Goal: Transaction & Acquisition: Obtain resource

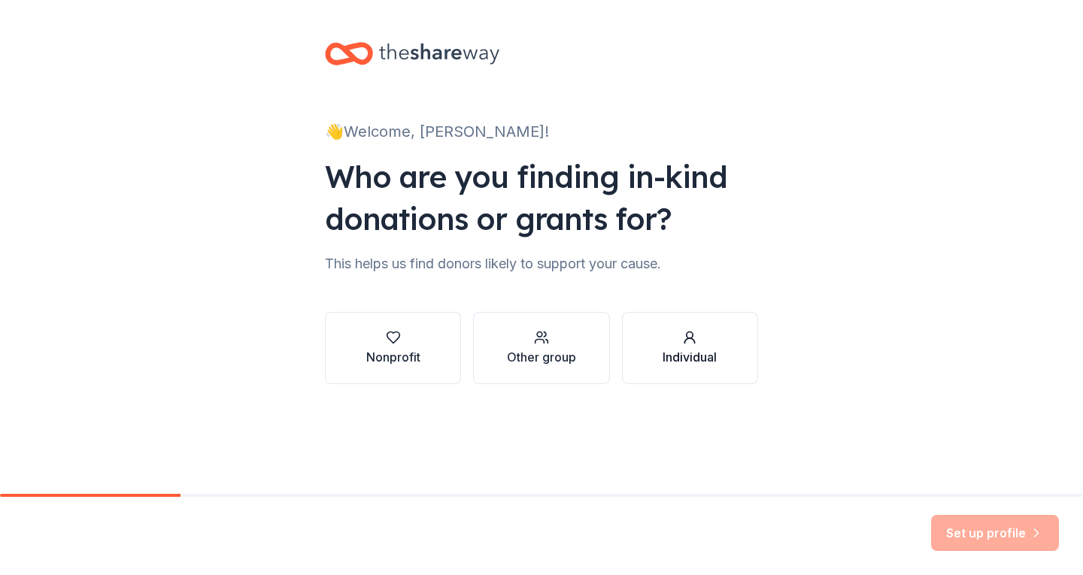
click at [710, 353] on div "Individual" at bounding box center [689, 357] width 54 height 18
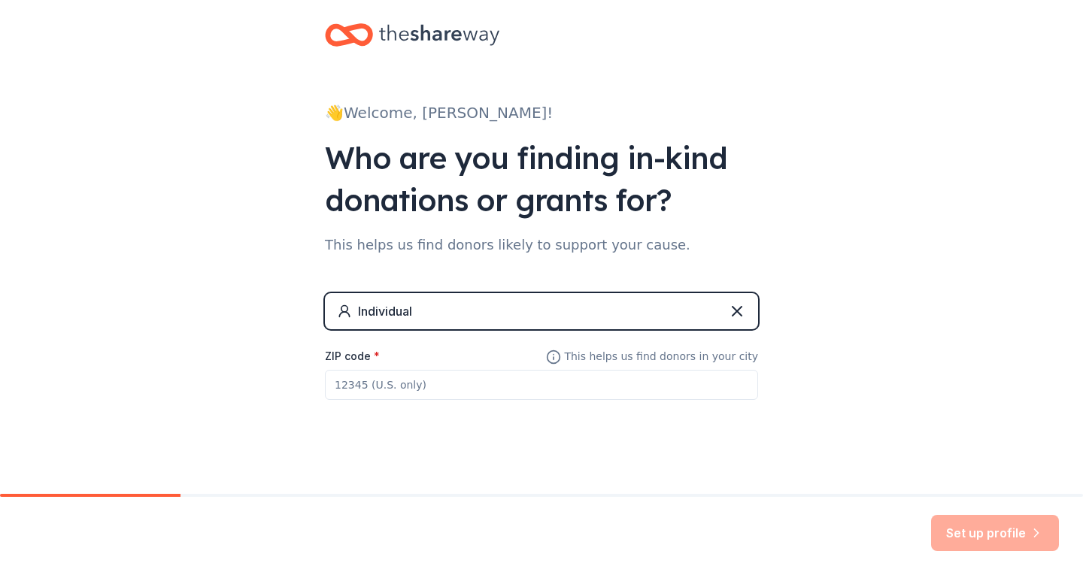
scroll to position [27, 0]
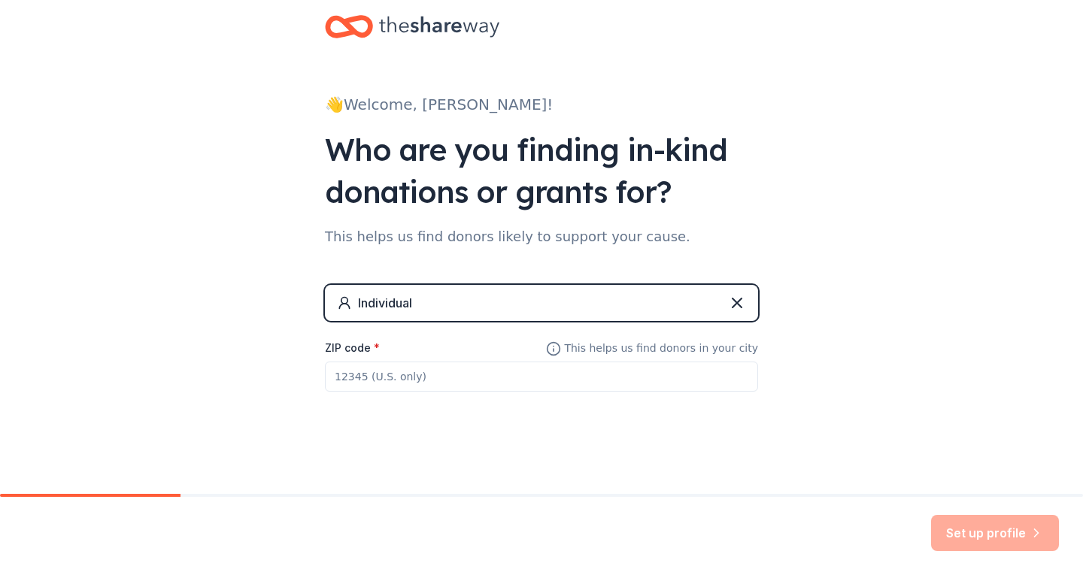
click at [447, 381] on input "ZIP code *" at bounding box center [541, 377] width 433 height 30
type input "60126"
click at [959, 529] on button "Set up profile" at bounding box center [995, 533] width 128 height 36
click at [529, 231] on div "This helps us find donors likely to support your cause." at bounding box center [541, 237] width 433 height 24
click at [736, 307] on icon at bounding box center [737, 303] width 18 height 18
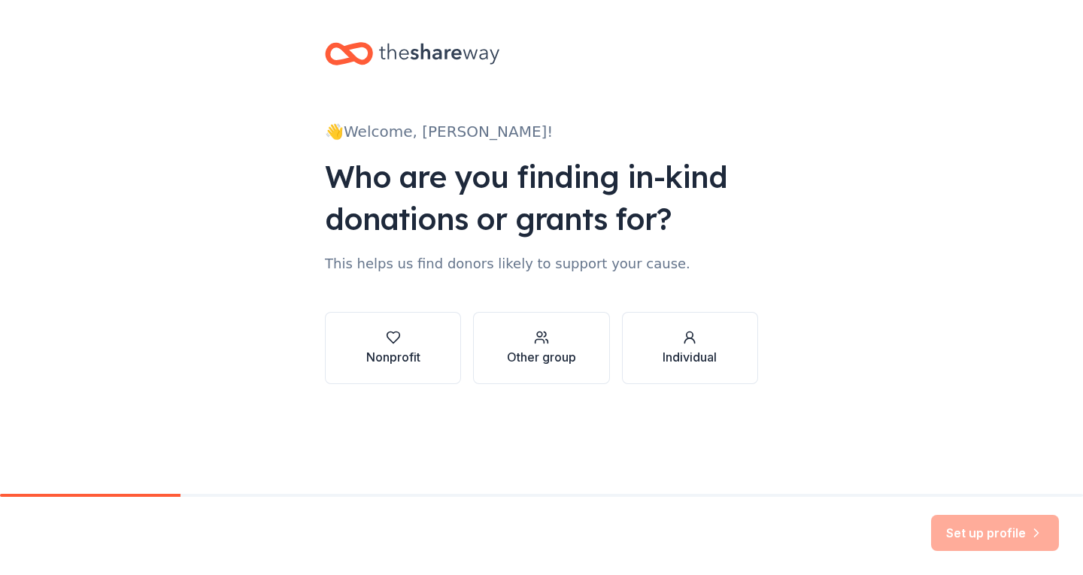
scroll to position [0, 0]
click at [401, 347] on div "Nonprofit" at bounding box center [393, 348] width 54 height 36
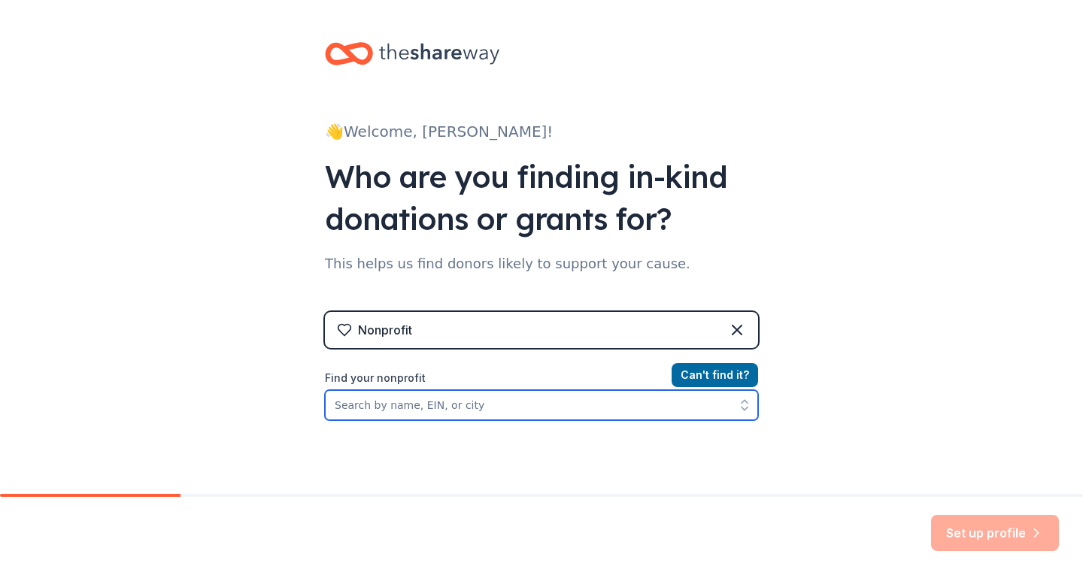
click at [490, 411] on input "Find your nonprofit" at bounding box center [541, 405] width 433 height 30
click at [519, 405] on input "Find your nonprofit" at bounding box center [541, 405] width 433 height 30
click at [450, 411] on input "Find your nonprofit" at bounding box center [541, 405] width 433 height 30
paste input "03-0466336"
type input "03-0466336"
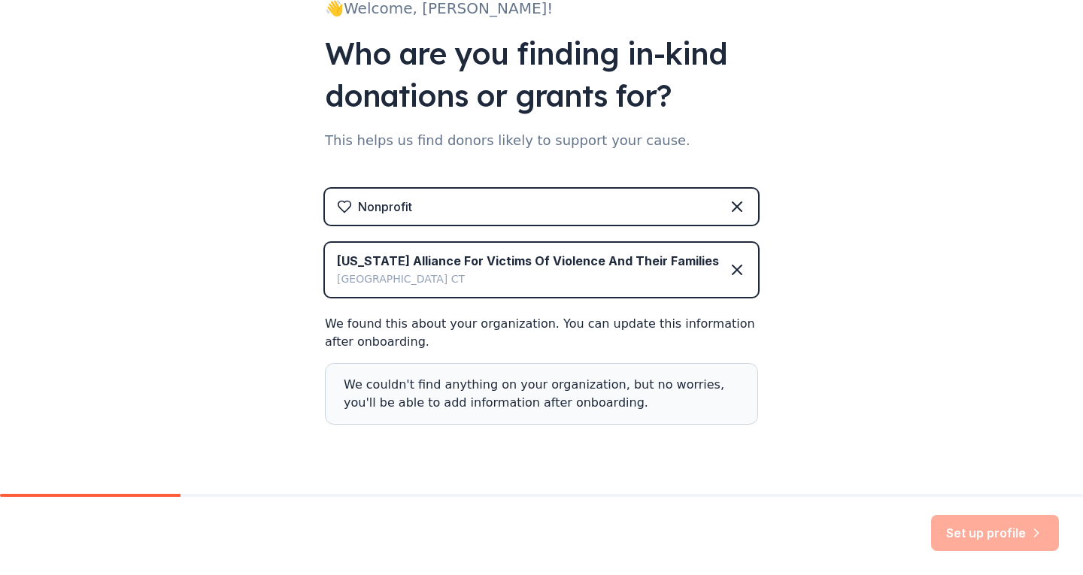
scroll to position [150, 0]
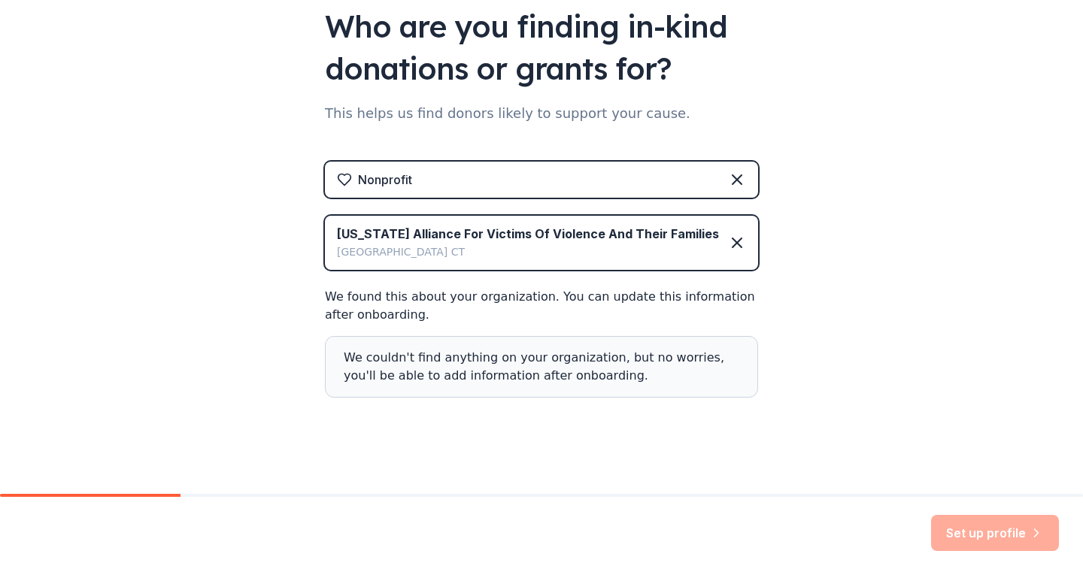
click at [1015, 519] on div "Set up profile" at bounding box center [995, 533] width 128 height 36
click at [641, 280] on div "Nonprofit Connecticut Alliance For Victims Of Violence And Their Families West …" at bounding box center [541, 295] width 433 height 266
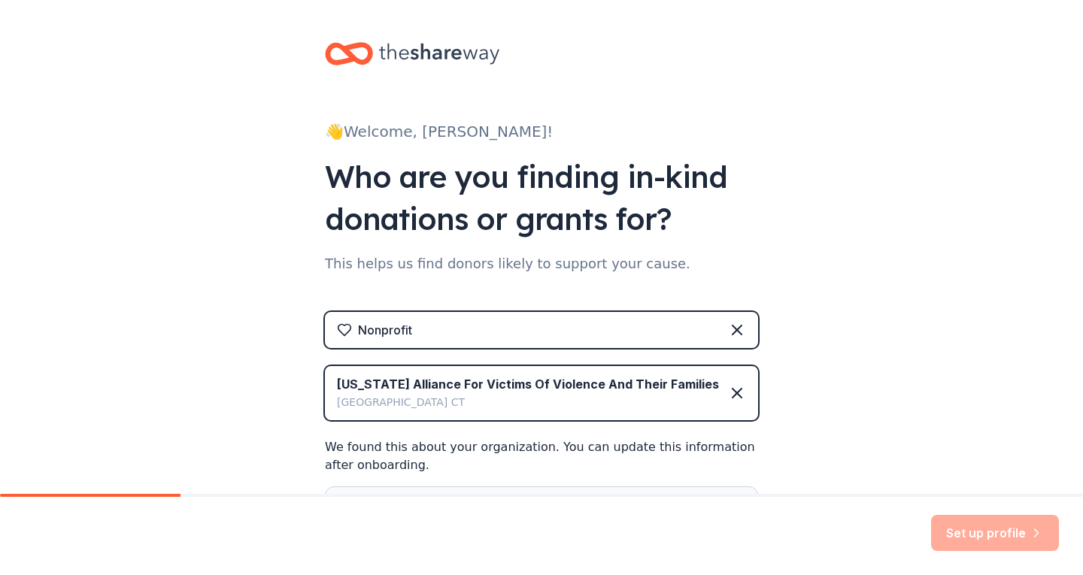
click at [998, 526] on div "Set up profile" at bounding box center [995, 533] width 128 height 36
click at [850, 392] on div "👋 Welcome, Molly! Who are you finding in-kind donations or grants for? This hel…" at bounding box center [541, 325] width 1083 height 650
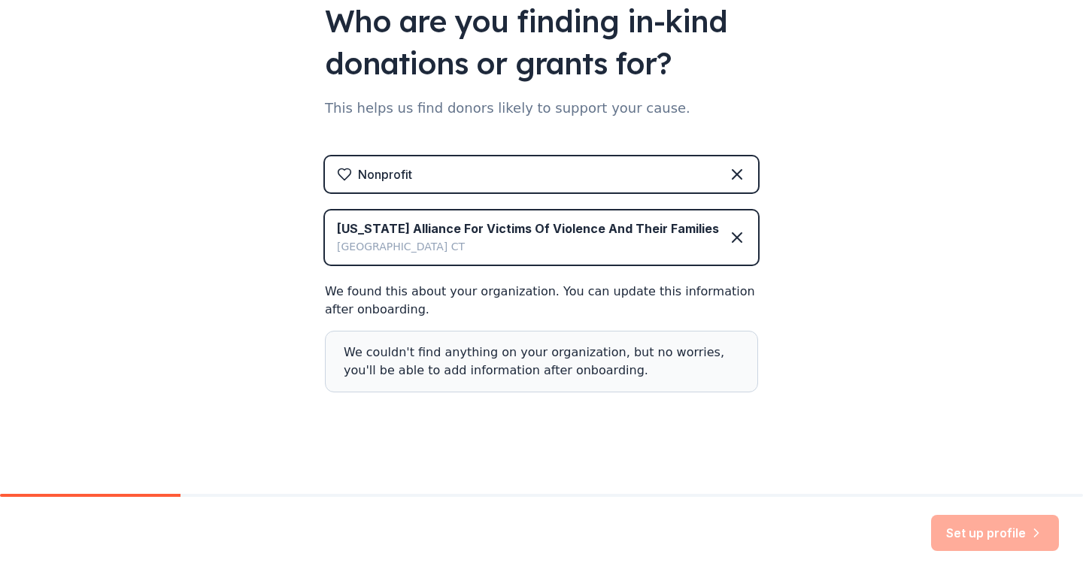
click at [416, 366] on div "We couldn't find anything on your organization, but no worries, you'll be able …" at bounding box center [541, 362] width 433 height 62
click at [463, 417] on div "Nonprofit Connecticut Alliance For Victims Of Violence And Their Families West …" at bounding box center [541, 289] width 433 height 266
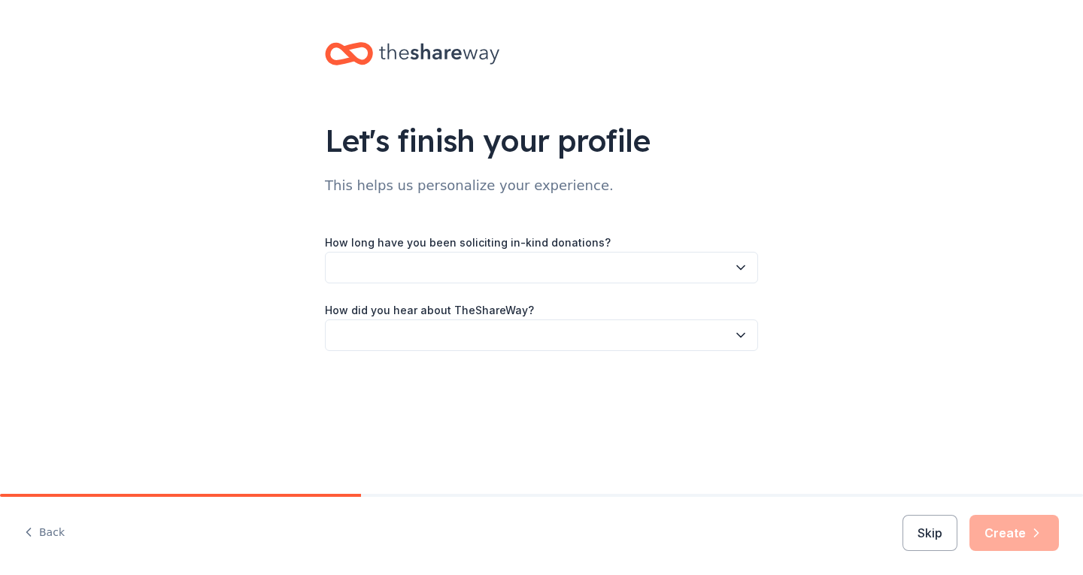
click at [469, 238] on div "How long have you been soliciting in-kind donations? How did you hear about The…" at bounding box center [541, 280] width 433 height 141
click at [619, 268] on button "button" at bounding box center [541, 268] width 433 height 32
click at [619, 279] on button "button" at bounding box center [541, 268] width 433 height 32
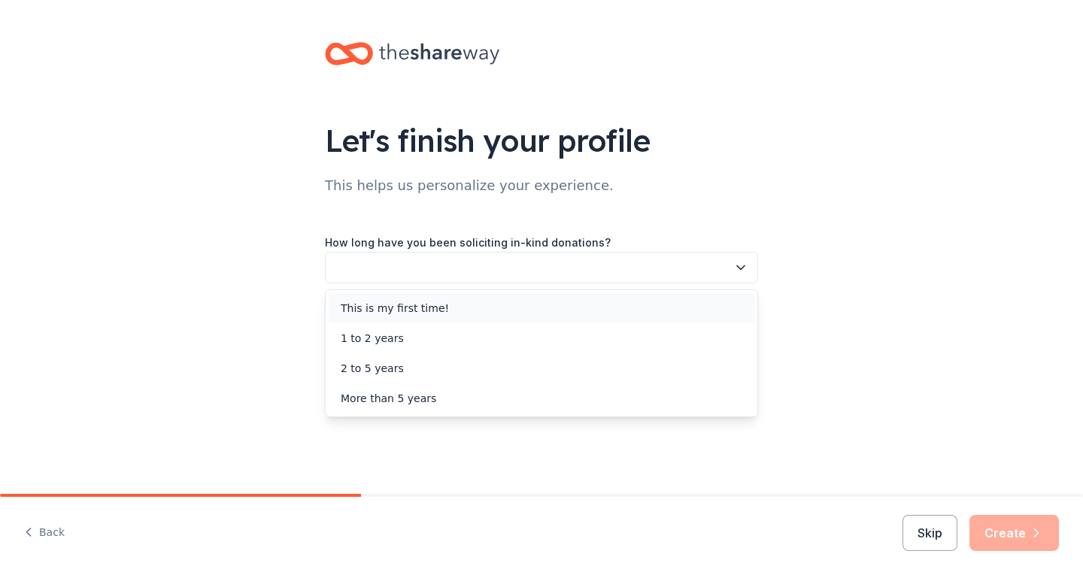
click at [607, 303] on div "This is my first time!" at bounding box center [542, 308] width 426 height 30
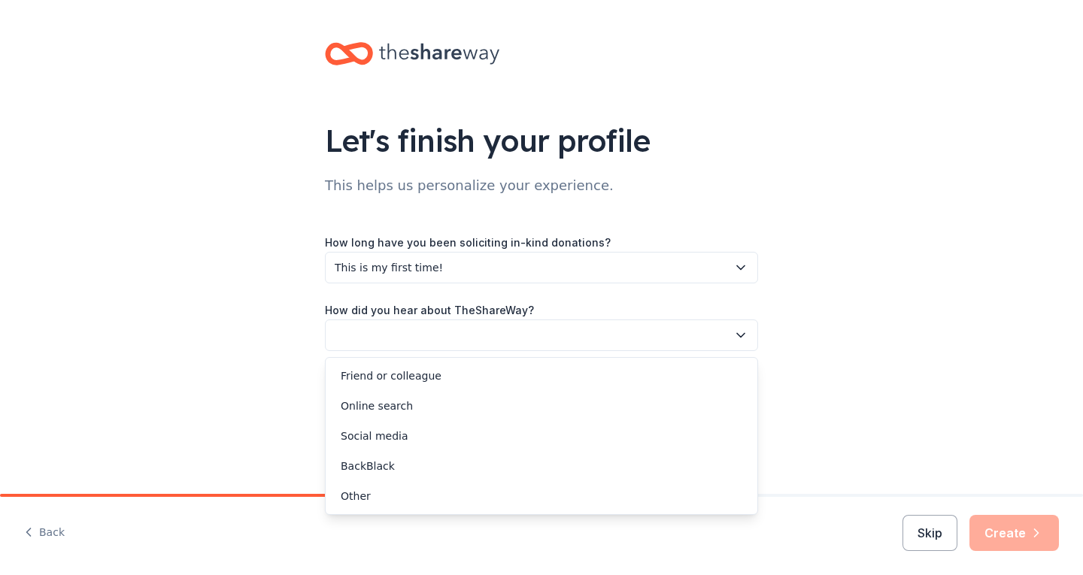
click at [601, 336] on button "button" at bounding box center [541, 336] width 433 height 32
click at [574, 386] on div "Friend or colleague" at bounding box center [542, 376] width 426 height 30
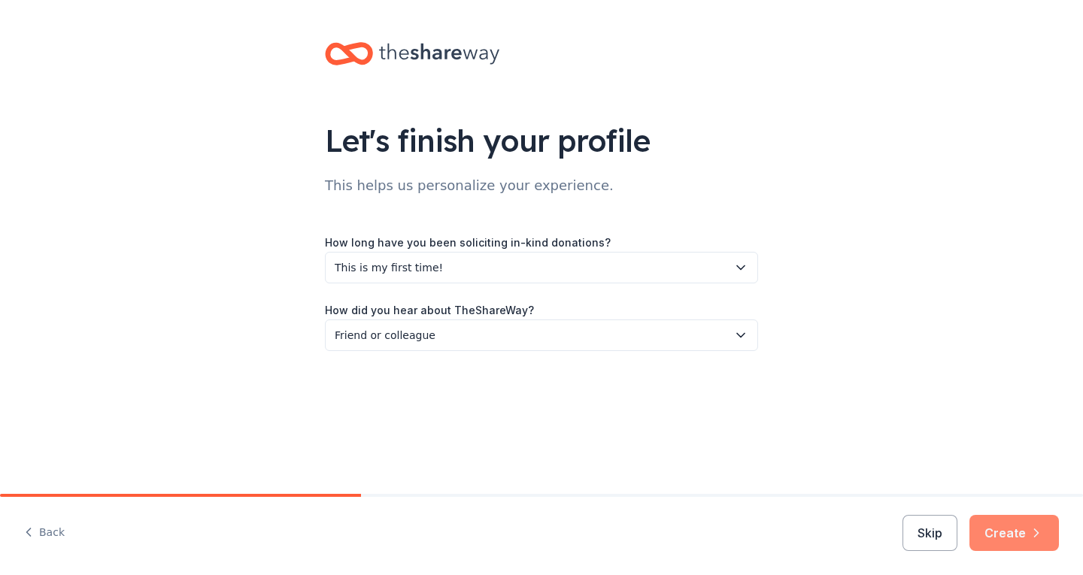
drag, startPoint x: 969, startPoint y: 536, endPoint x: 980, endPoint y: 535, distance: 11.4
click at [980, 535] on div "Skip Create" at bounding box center [980, 533] width 156 height 36
click at [980, 535] on button "Create" at bounding box center [1013, 533] width 89 height 36
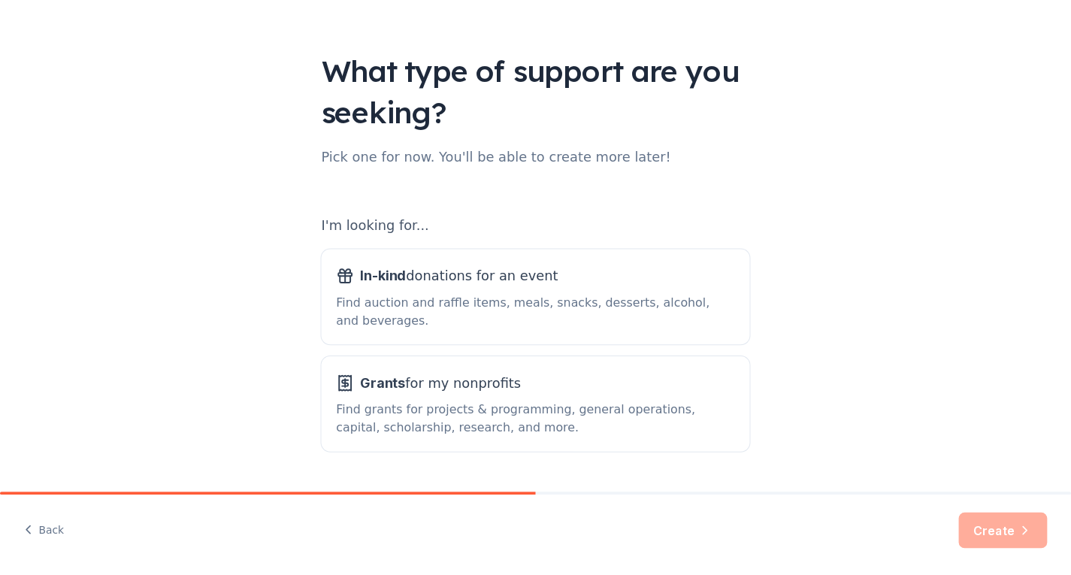
scroll to position [113, 0]
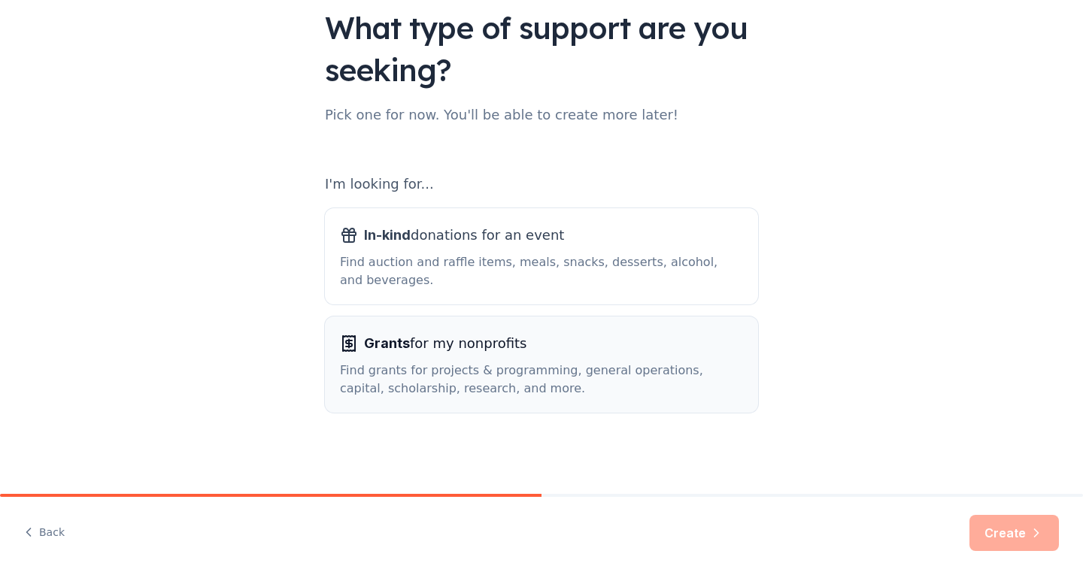
click at [432, 377] on div "Find grants for projects & programming, general operations, capital, scholarshi…" at bounding box center [541, 380] width 403 height 36
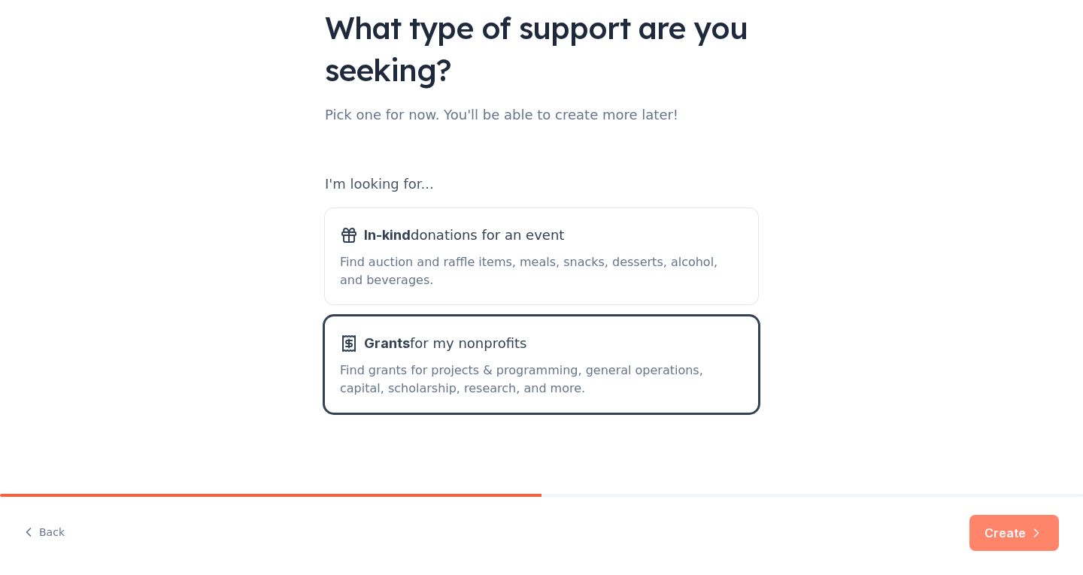
click at [1006, 533] on button "Create" at bounding box center [1013, 533] width 89 height 36
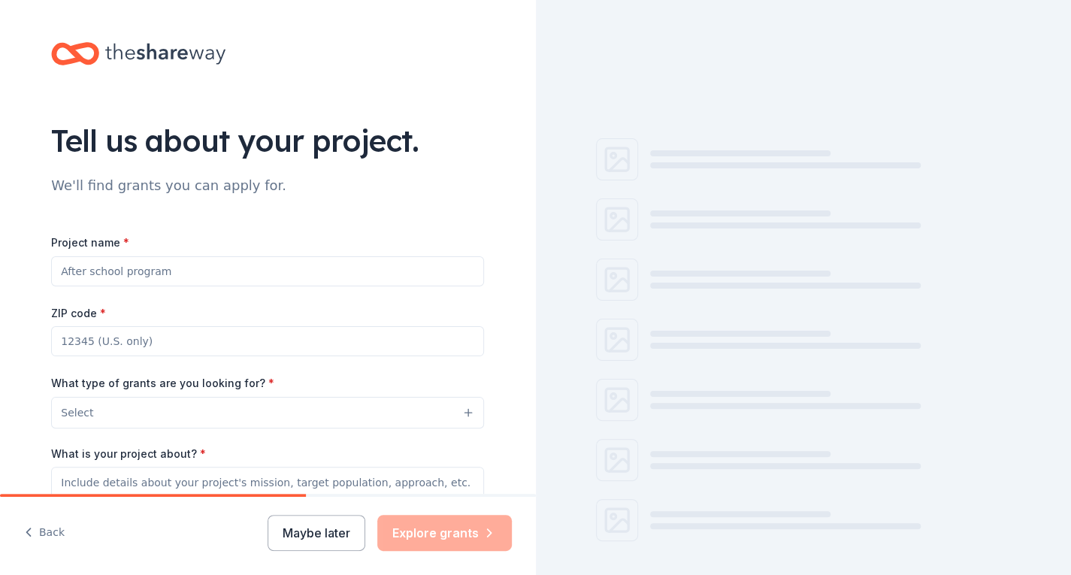
click at [391, 289] on div "Project name * ZIP code * What type of grants are you looking for? * Select Wha…" at bounding box center [267, 439] width 433 height 410
click at [371, 274] on input "Project name *" at bounding box center [267, 271] width 433 height 30
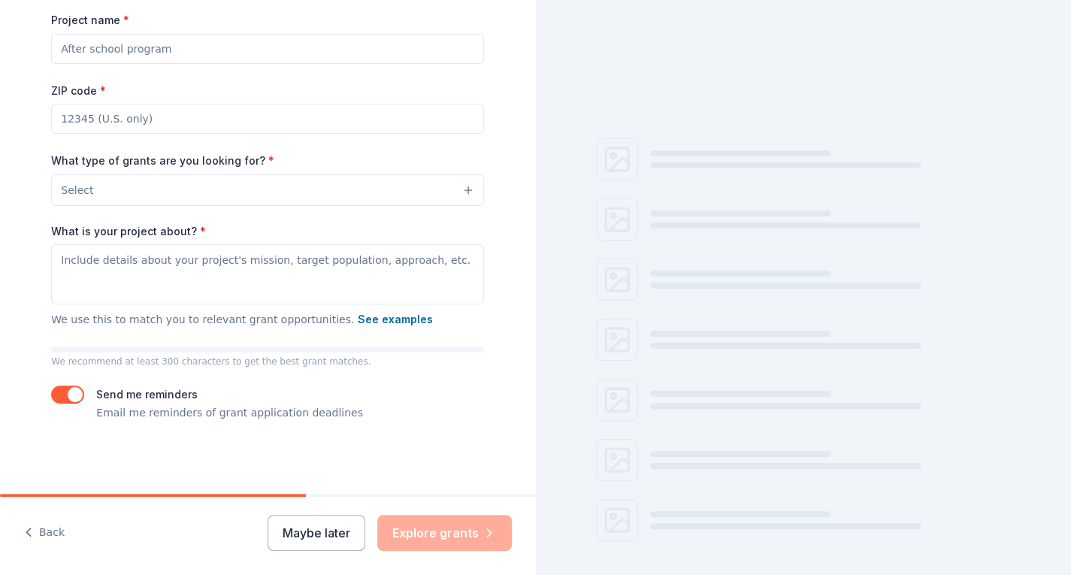
click at [263, 53] on input "Project name *" at bounding box center [267, 49] width 433 height 30
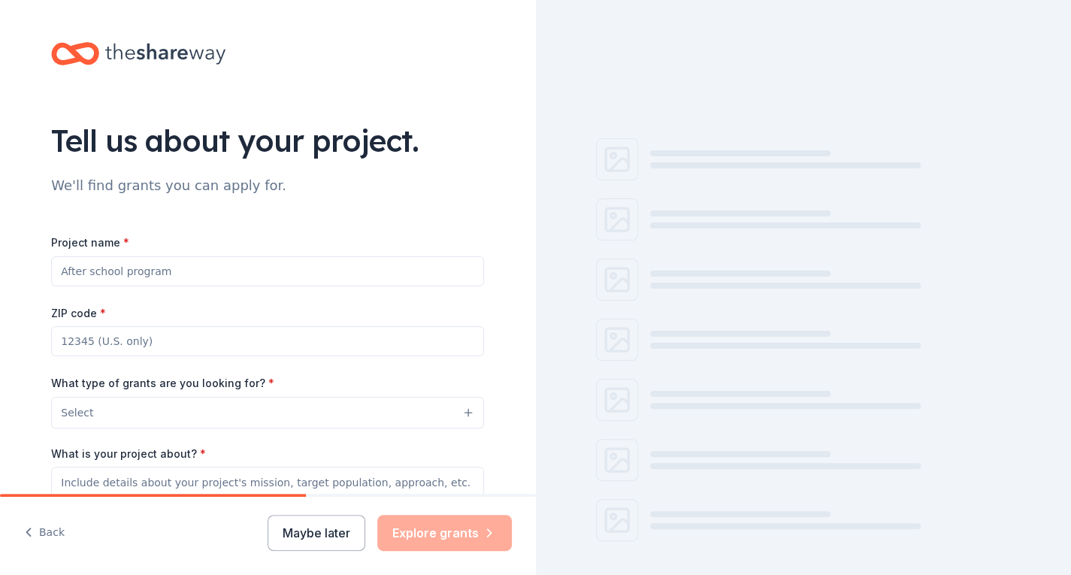
type input "M"
type input "Never Going Back to Abuse Project"
click at [244, 342] on input "ZIP code *" at bounding box center [267, 341] width 433 height 30
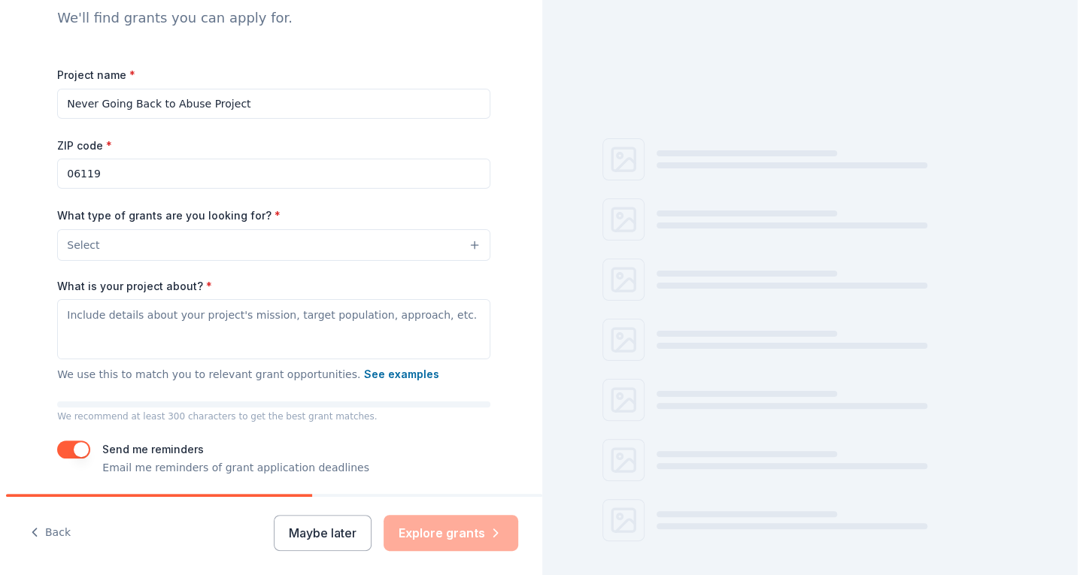
scroll to position [169, 0]
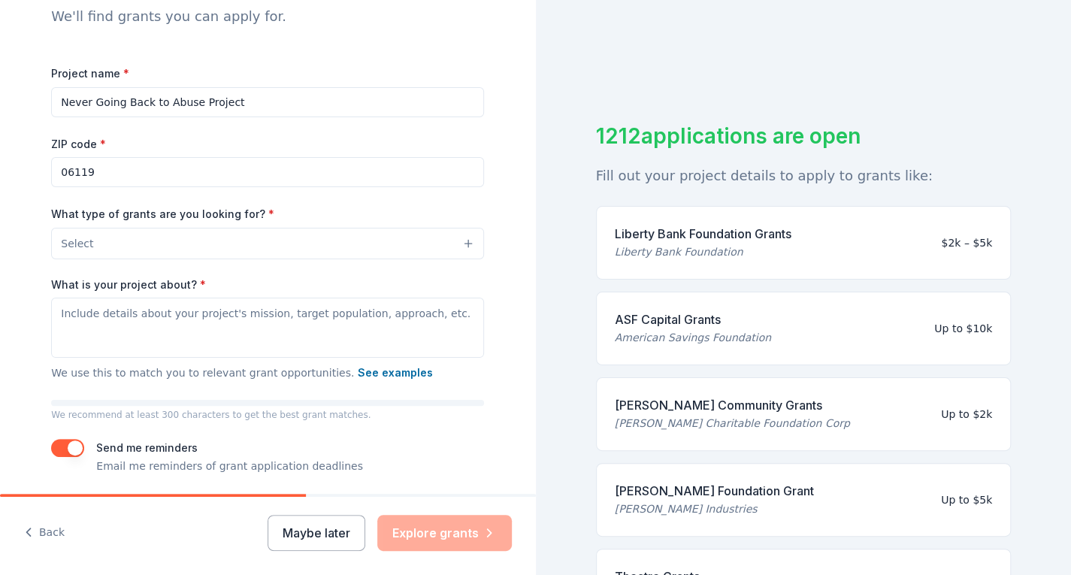
type input "06119"
click at [362, 252] on button "Select" at bounding box center [267, 244] width 433 height 32
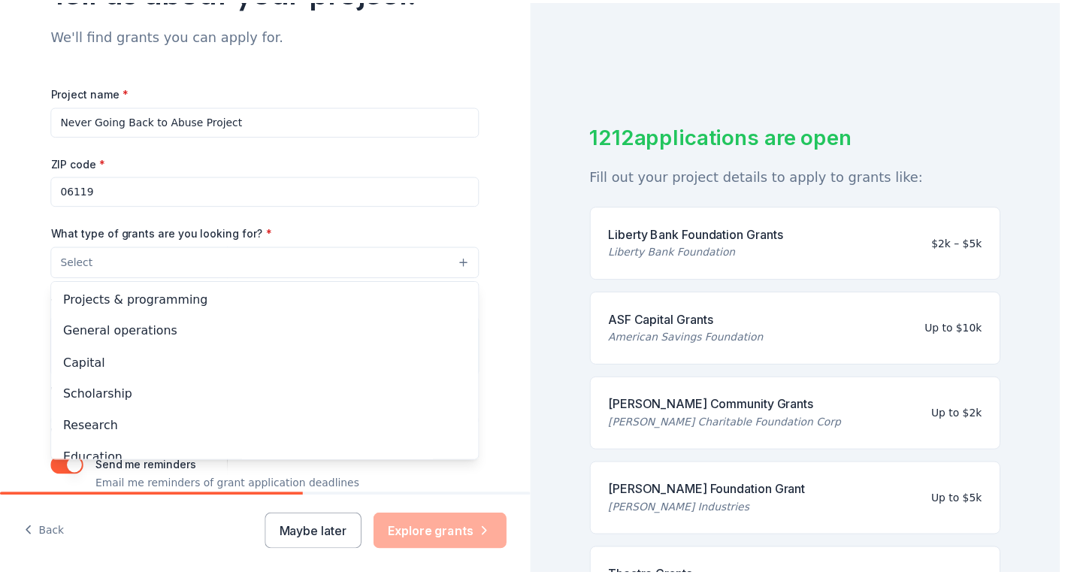
scroll to position [0, 0]
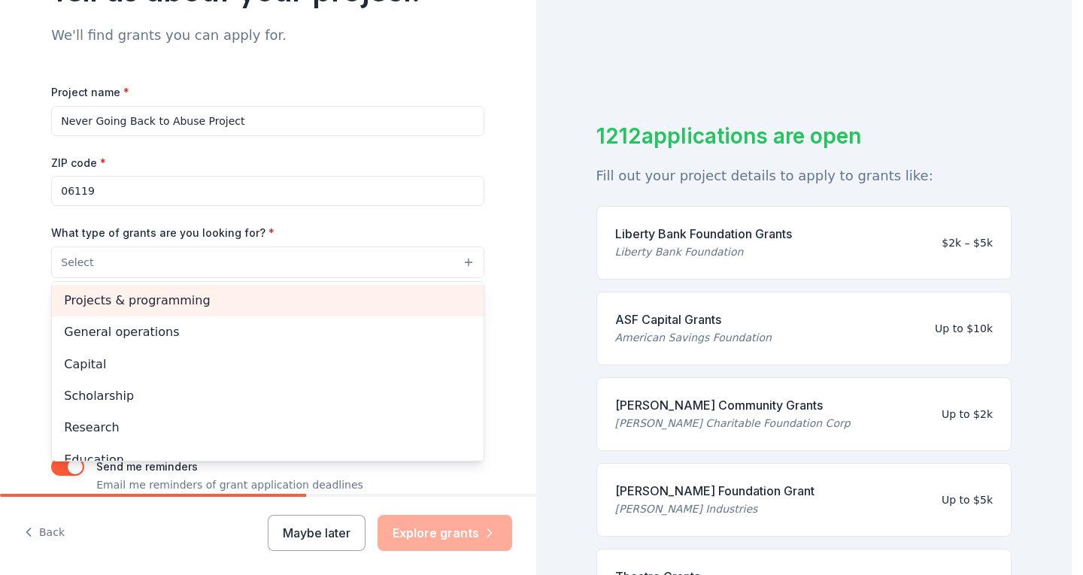
click at [194, 304] on span "Projects & programming" at bounding box center [267, 301] width 407 height 20
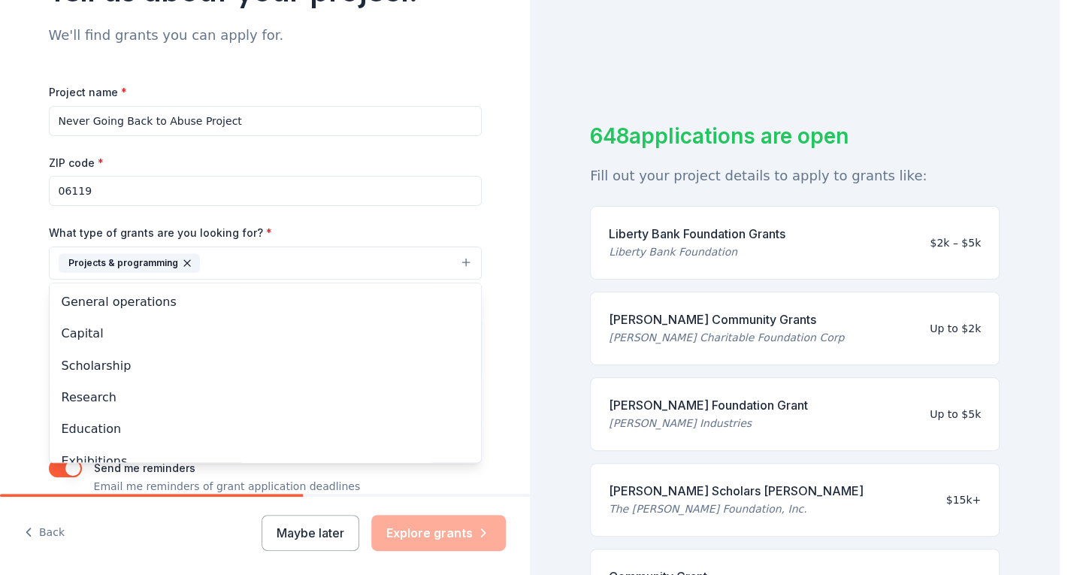
click at [304, 249] on button "Projects & programming" at bounding box center [265, 263] width 433 height 33
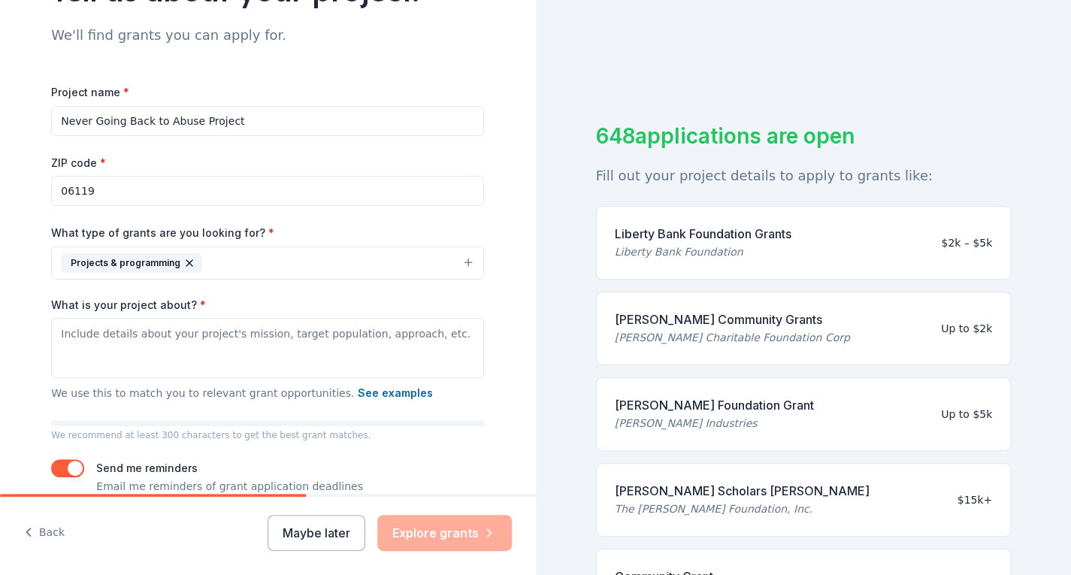
click at [229, 265] on button "Projects & programming" at bounding box center [267, 263] width 433 height 33
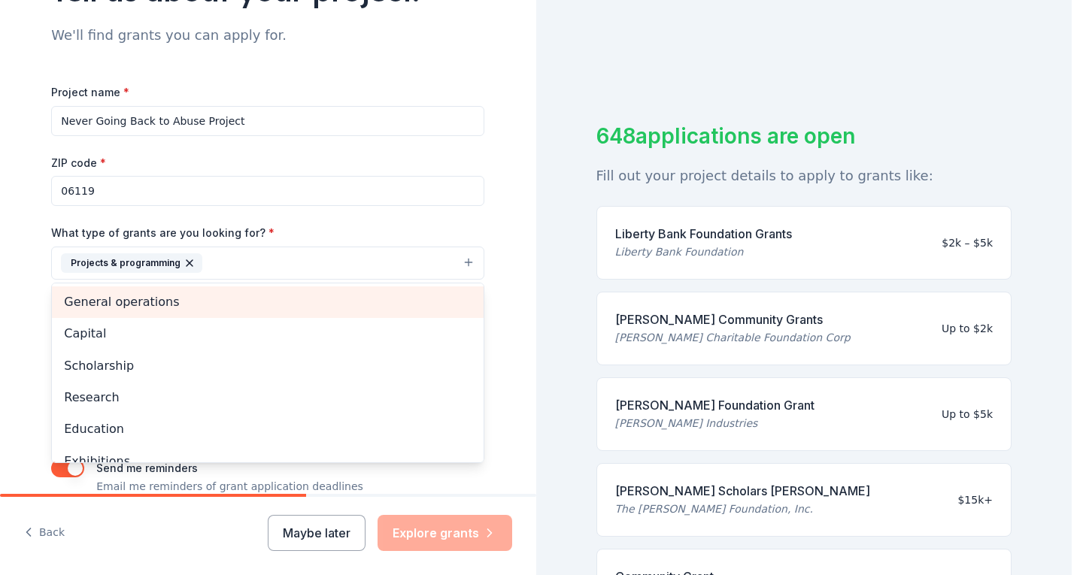
click at [215, 298] on span "General operations" at bounding box center [267, 302] width 407 height 20
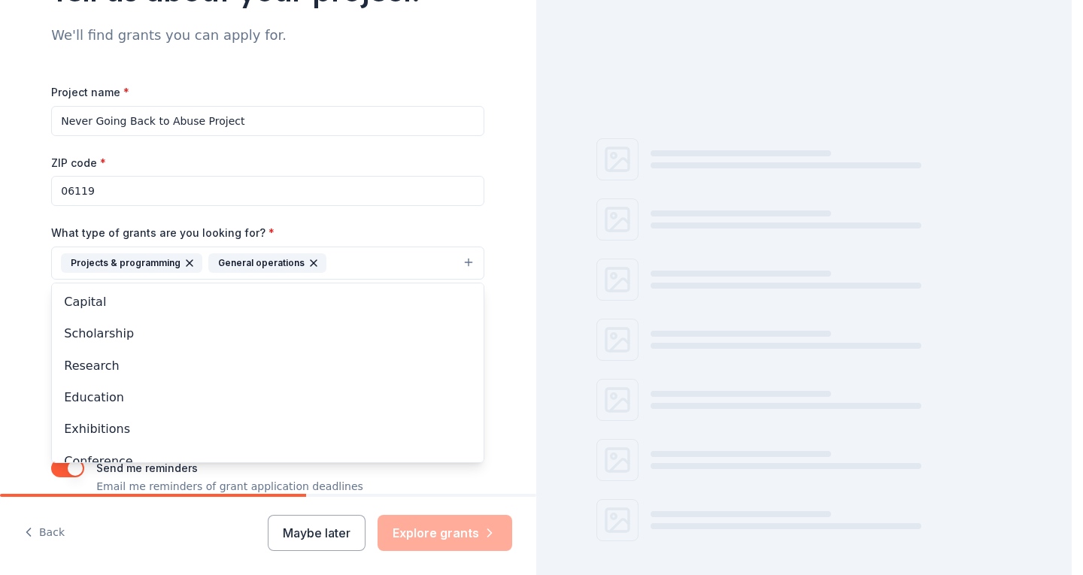
click at [323, 231] on div "What type of grants are you looking for? * Projects & programming General opera…" at bounding box center [267, 252] width 433 height 56
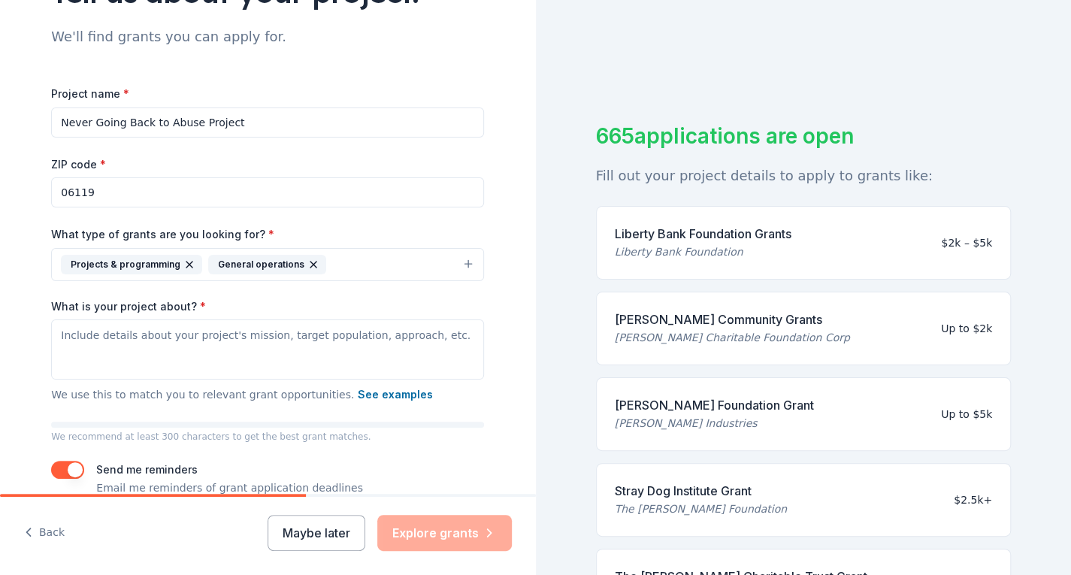
scroll to position [75, 0]
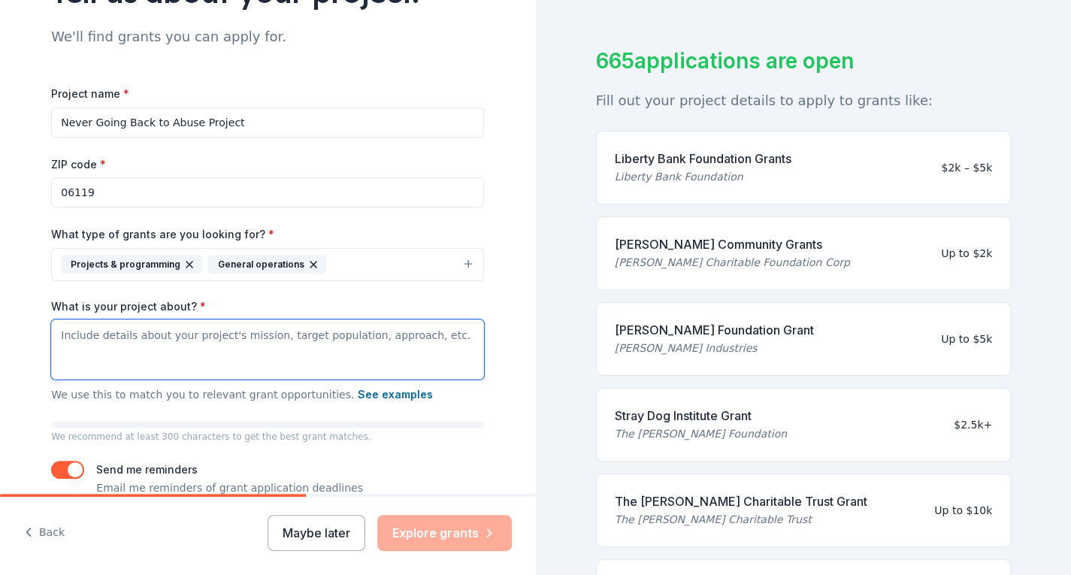
click at [404, 336] on textarea "What is your project about? *" at bounding box center [267, 350] width 433 height 60
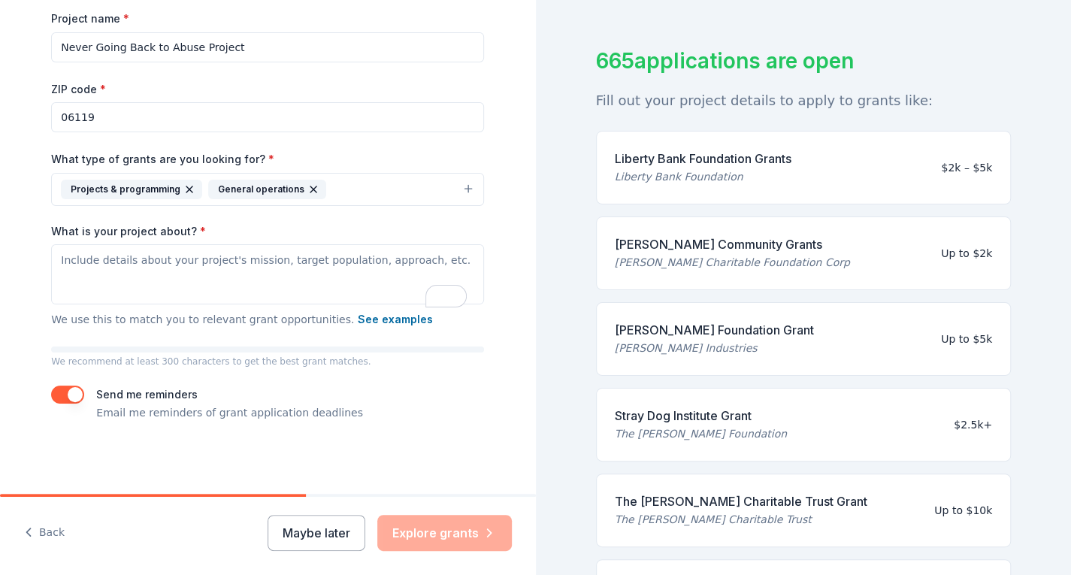
scroll to position [224, 0]
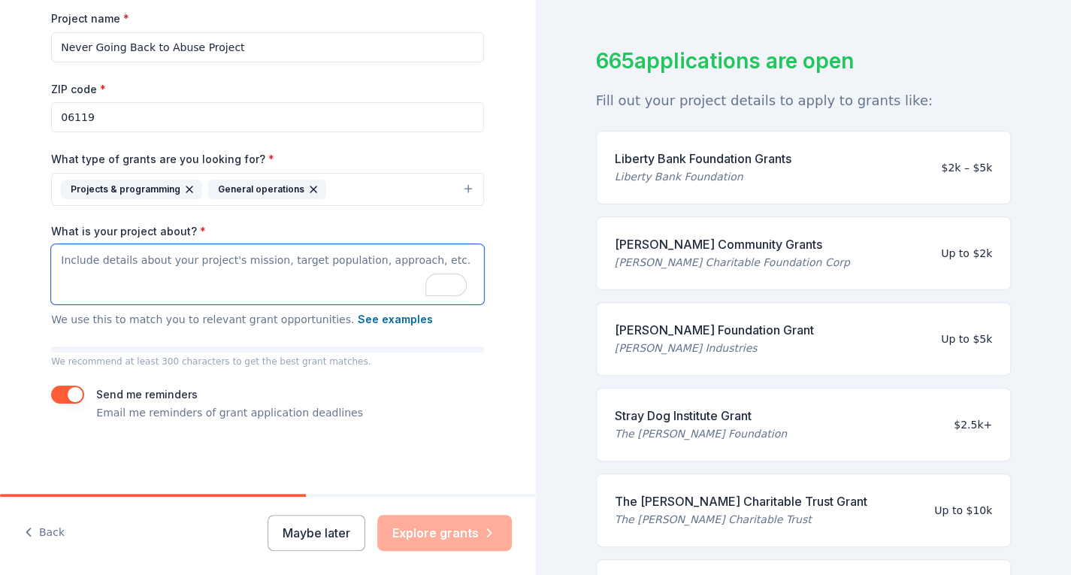
click at [235, 259] on textarea "What is your project about? *" at bounding box center [267, 274] width 433 height 60
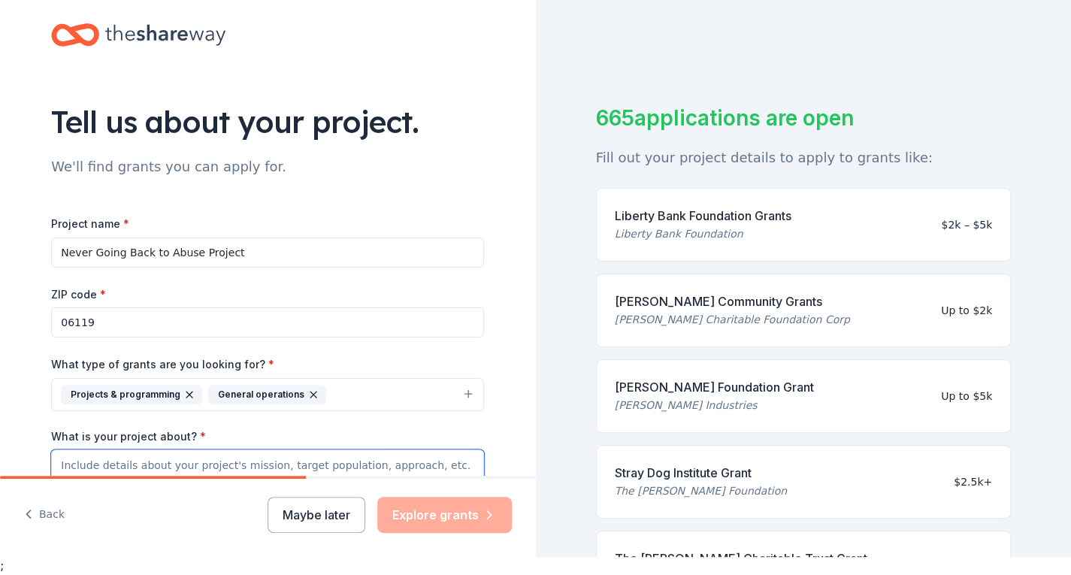
scroll to position [0, 0]
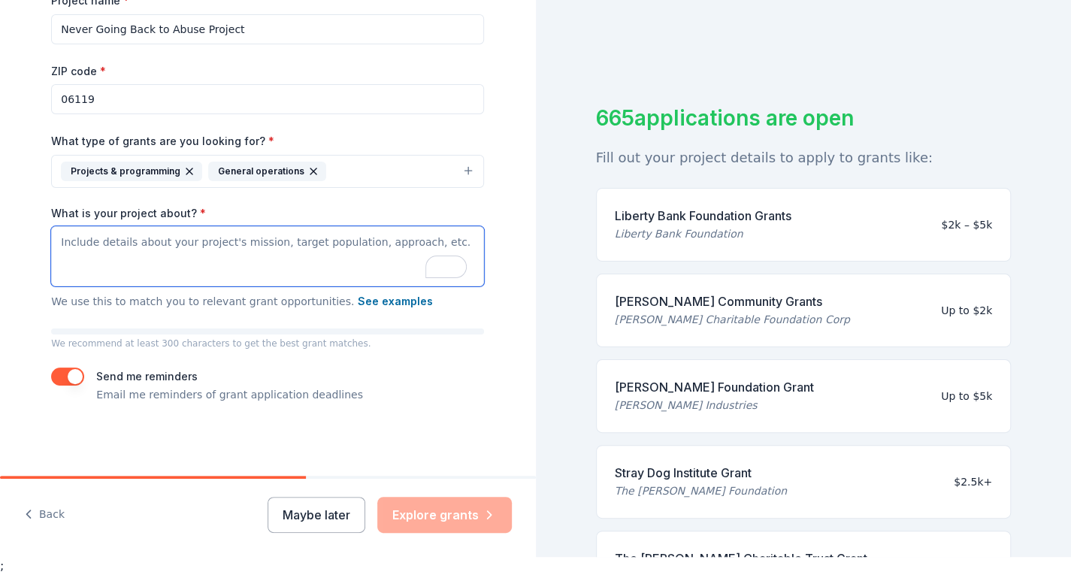
click at [413, 247] on textarea "What is your project about? *" at bounding box center [267, 256] width 433 height 60
drag, startPoint x: 436, startPoint y: 238, endPoint x: 74, endPoint y: 242, distance: 361.6
click at [74, 242] on textarea "What is your project about? *" at bounding box center [267, 256] width 433 height 60
drag, startPoint x: 50, startPoint y: 244, endPoint x: 491, endPoint y: 263, distance: 441.0
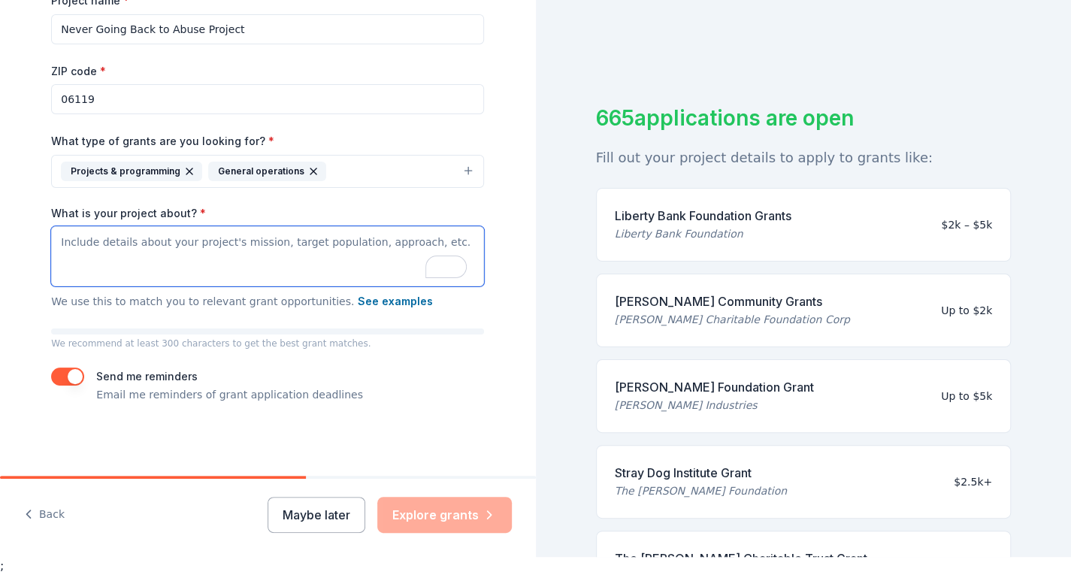
click at [383, 263] on textarea "What is your project about? *" at bounding box center [267, 256] width 433 height 60
click at [139, 265] on textarea "What is your project about? *" at bounding box center [267, 256] width 433 height 60
paste textarea "This initiative builds on existing shelter and crisis services to help survivor…"
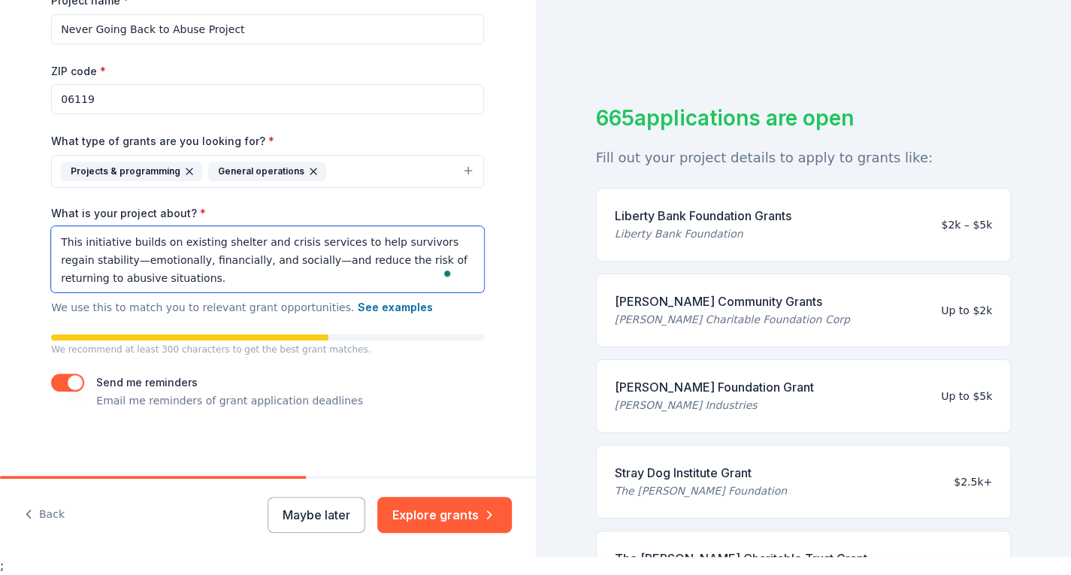
click at [223, 283] on textarea "This initiative builds on existing shelter and crisis services to help survivor…" at bounding box center [267, 259] width 433 height 66
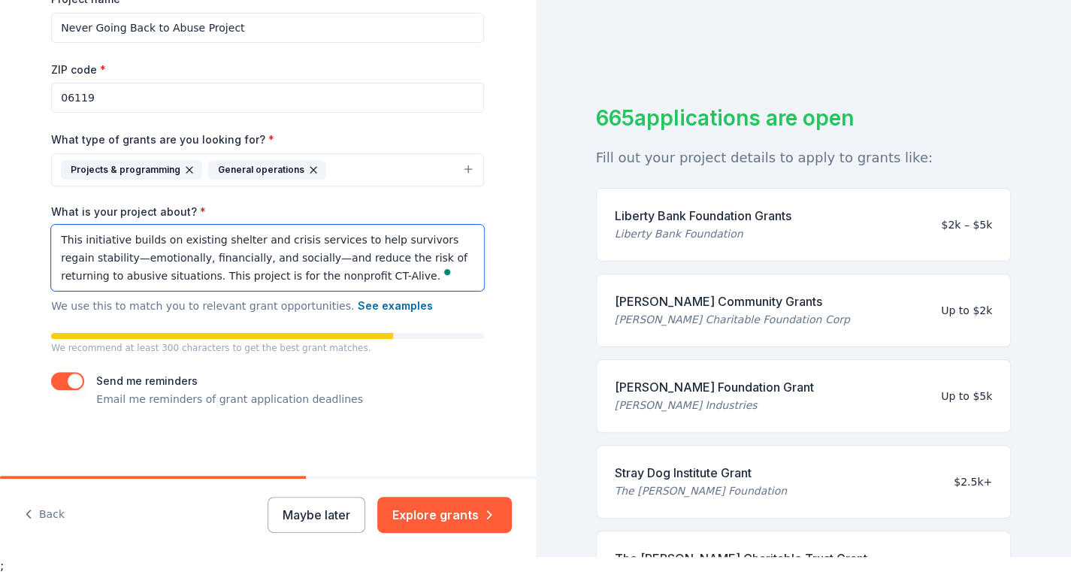
scroll to position [1, 0]
drag, startPoint x: 427, startPoint y: 278, endPoint x: 211, endPoint y: 286, distance: 216.6
click at [211, 286] on textarea "This initiative builds on existing shelter and crisis services to help survivor…" at bounding box center [267, 258] width 433 height 66
click at [63, 236] on textarea "This initiative builds on existing shelter and crisis services to help survivor…" at bounding box center [267, 258] width 433 height 66
click at [54, 238] on textarea "This initiative builds on existing shelter and crisis services to help survivor…" at bounding box center [267, 258] width 433 height 66
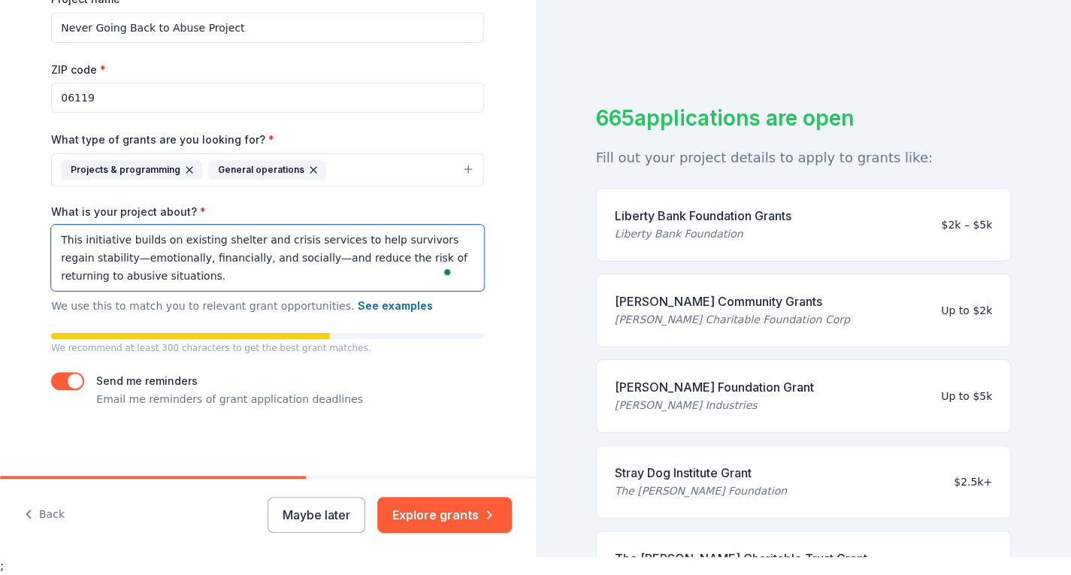
paste textarea "This project is for the nonprofit CT-Alive."
click at [211, 243] on textarea "This project is for the nonprofit CT-Alive. This initiative builds on existing …" at bounding box center [267, 258] width 433 height 66
click at [164, 241] on textarea "This project is for the nonprofit CT-Alive. This initiative builds on existing …" at bounding box center [267, 258] width 433 height 66
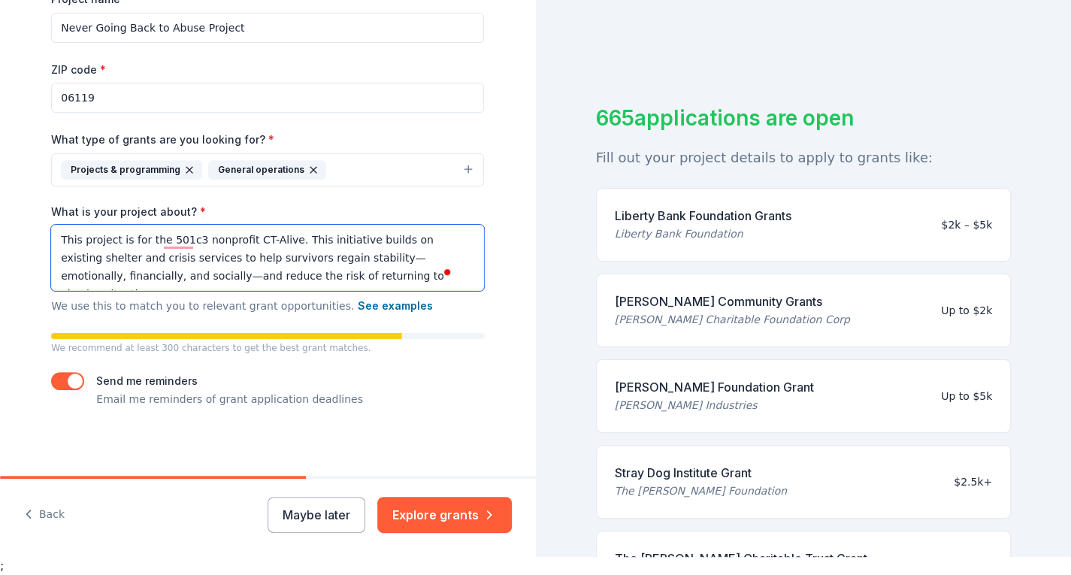
click at [189, 274] on textarea "This project is for the 501c3 nonprofit CT-Alive. This initiative builds on exi…" at bounding box center [267, 258] width 433 height 66
click at [186, 228] on textarea "This project is for the 501c3 nonprofit CT-Alive. This initiative builds on exi…" at bounding box center [267, 258] width 433 height 66
click at [183, 245] on textarea "This project is for the 501c3 nonprofit CT-Alive. This initiative builds on exi…" at bounding box center [267, 258] width 433 height 66
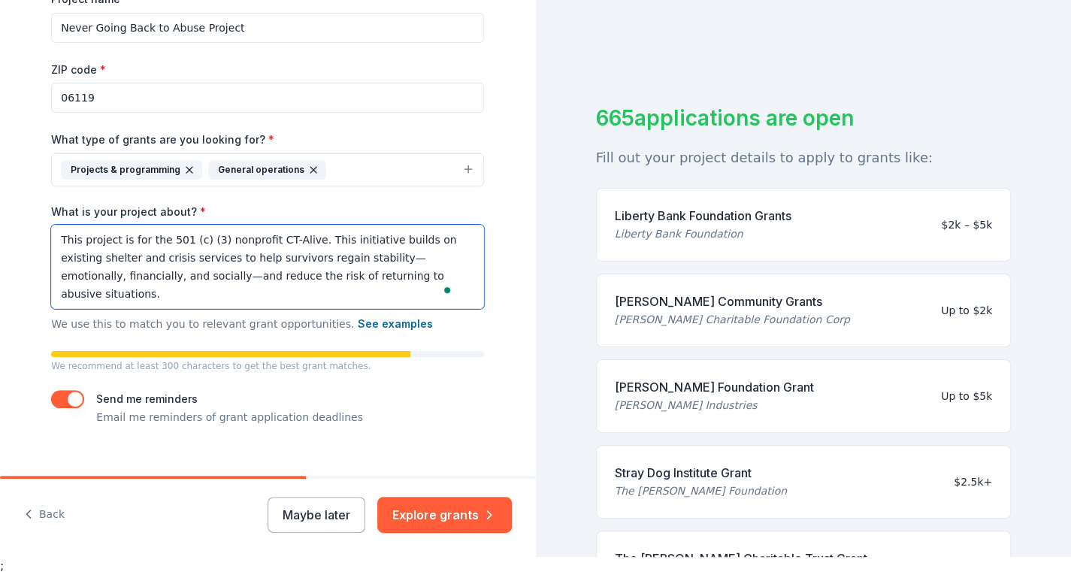
click at [349, 301] on textarea "This project is for the 501 (c) (3) nonprofit CT-Alive. This initiative builds …" at bounding box center [267, 267] width 433 height 84
click at [313, 298] on textarea "This project is for the 501 (c) (3) nonprofit CT-Alive. This initiative builds …" at bounding box center [267, 267] width 433 height 84
paste textarea "A centerpiece of their work is the “My Avenging Angel Workshops™”, a two-day mo…"
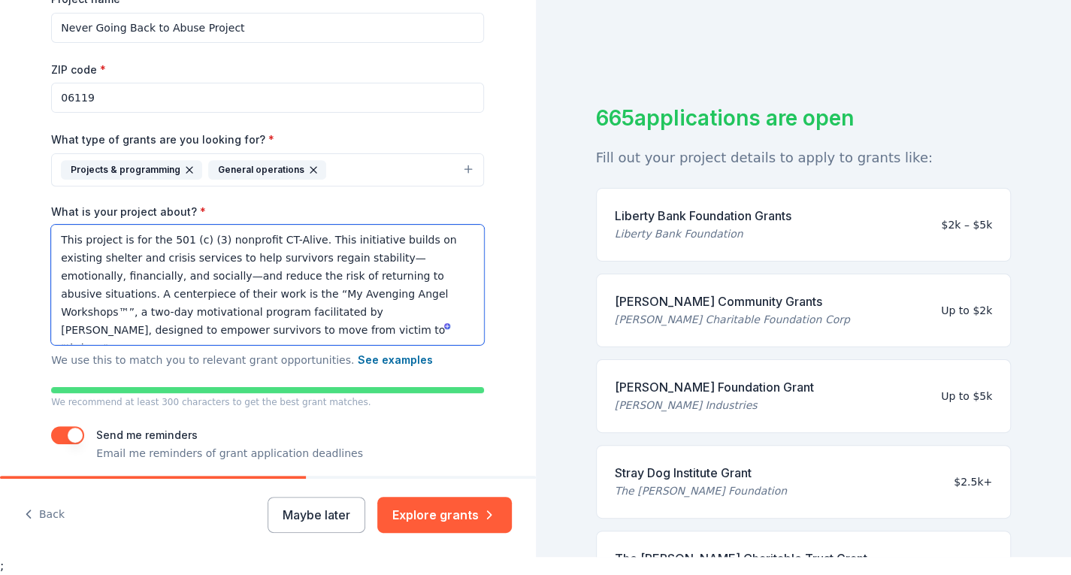
click at [358, 274] on textarea "This project is for the 501 (c) (3) nonprofit CT-Alive. This initiative builds …" at bounding box center [267, 285] width 433 height 120
click at [386, 326] on textarea "This project is for the 501 (c) (3) nonprofit CT-Alive. This initiative builds …" at bounding box center [267, 285] width 433 height 120
click at [366, 335] on textarea "This project is for the 501 (c) (3) nonprofit CT-Alive. This initiative builds …" at bounding box center [267, 285] width 433 height 120
click at [365, 339] on textarea "This project is for the 501 (c) (3) nonprofit CT-Alive. This initiative builds …" at bounding box center [267, 285] width 433 height 120
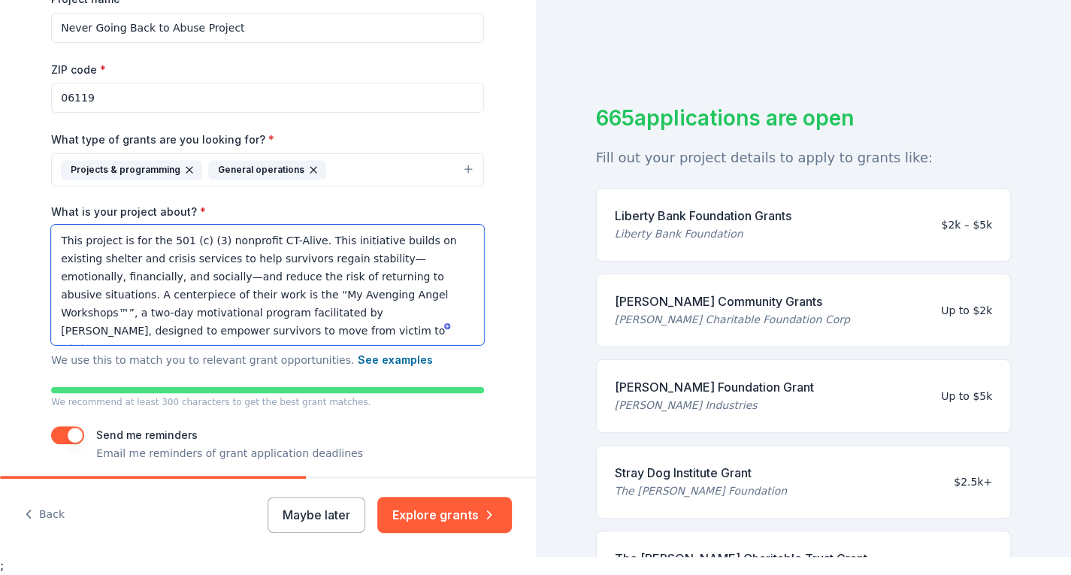
paste textarea "These workshops, along with follow-up mentoring sessions, are provided free of …"
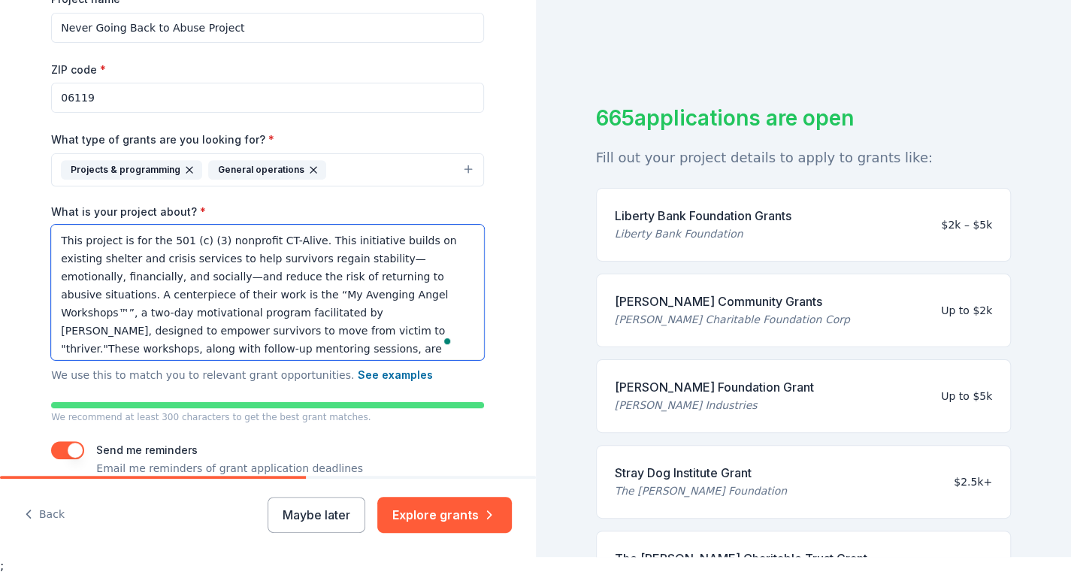
click at [306, 330] on textarea "This project is for the 501 (c) (3) nonprofit CT-Alive. This initiative builds …" at bounding box center [267, 292] width 433 height 135
click at [314, 333] on textarea "This project is for the 501 (c) (3) nonprofit CT-Alive. This initiative builds …" at bounding box center [267, 292] width 433 height 135
click at [338, 337] on textarea "This project is for the 501 (c) (3) nonprofit CT-Alive. This initiative builds …" at bounding box center [267, 292] width 433 height 135
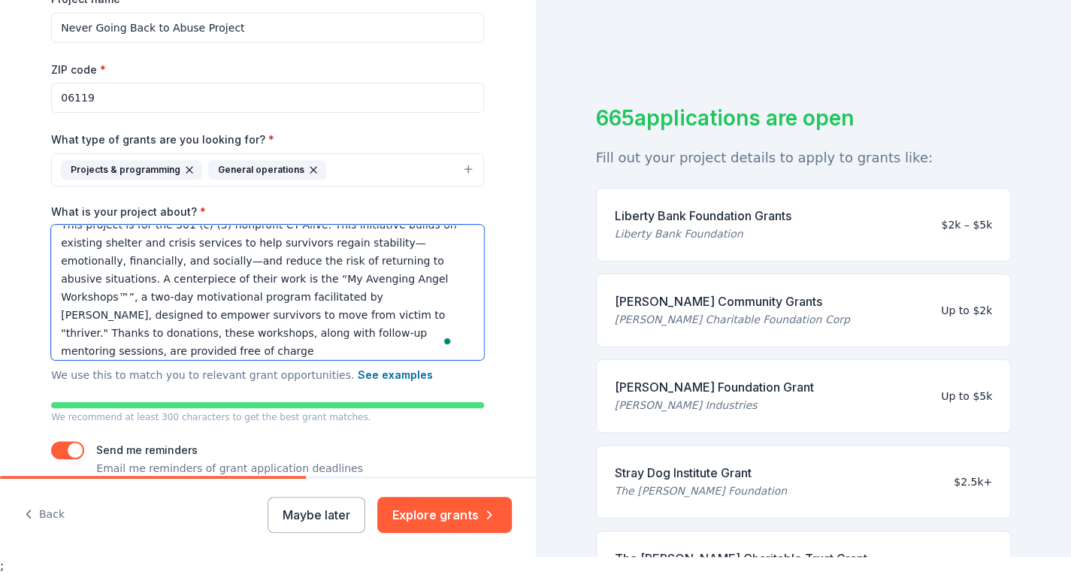
scroll to position [22, 0]
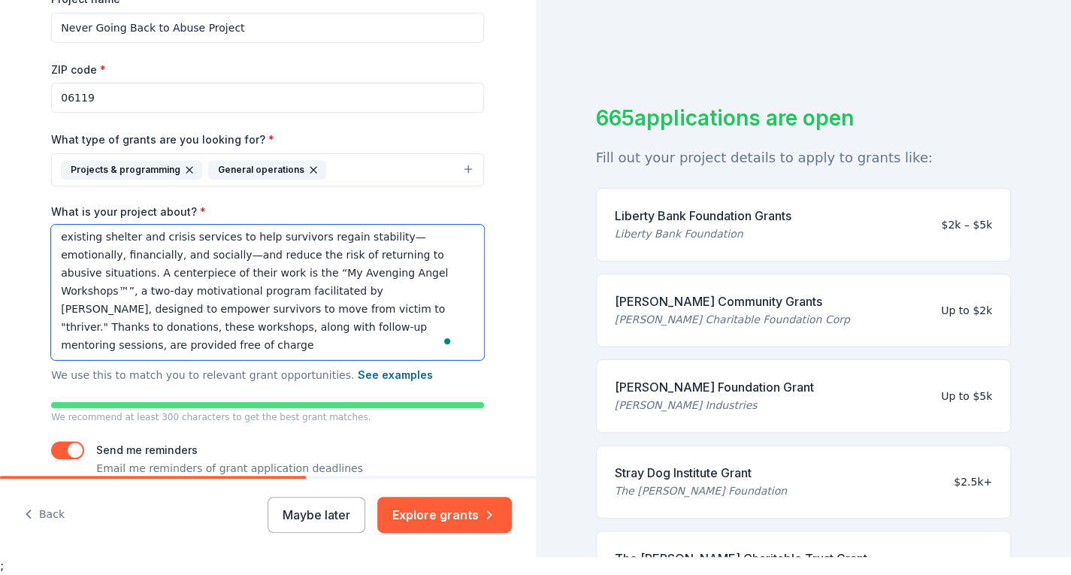
click at [140, 354] on textarea "This project is for the 501 (c) (3) nonprofit CT-Alive. This initiative builds …" at bounding box center [267, 292] width 433 height 135
type textarea "This project is for the 501 (c) (3) nonprofit CT-Alive. This initiative builds …"
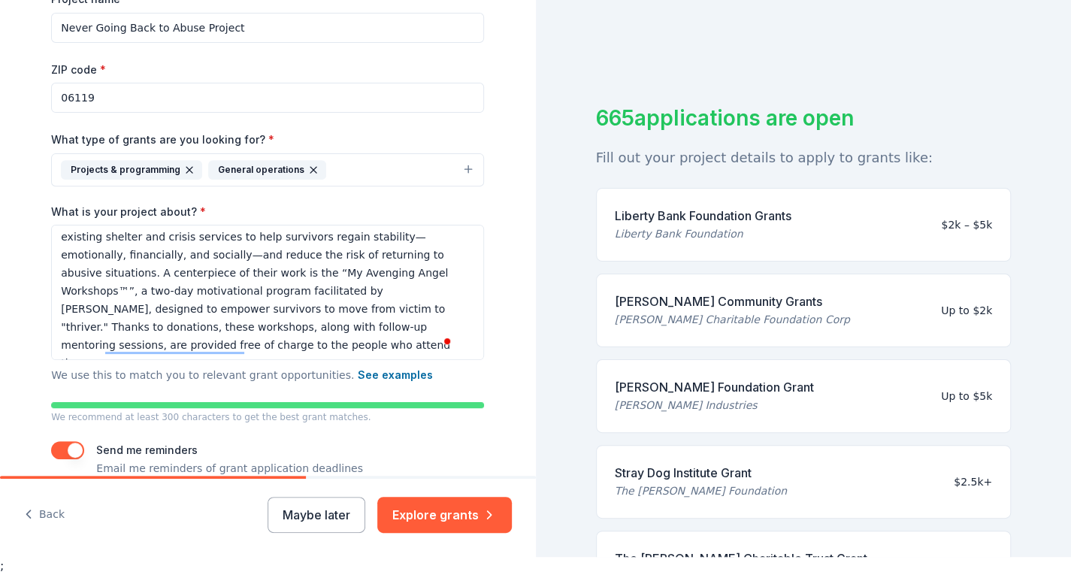
click at [514, 246] on div "Tell us about your project. We'll find grants you can apply for. Project name *…" at bounding box center [268, 152] width 536 height 793
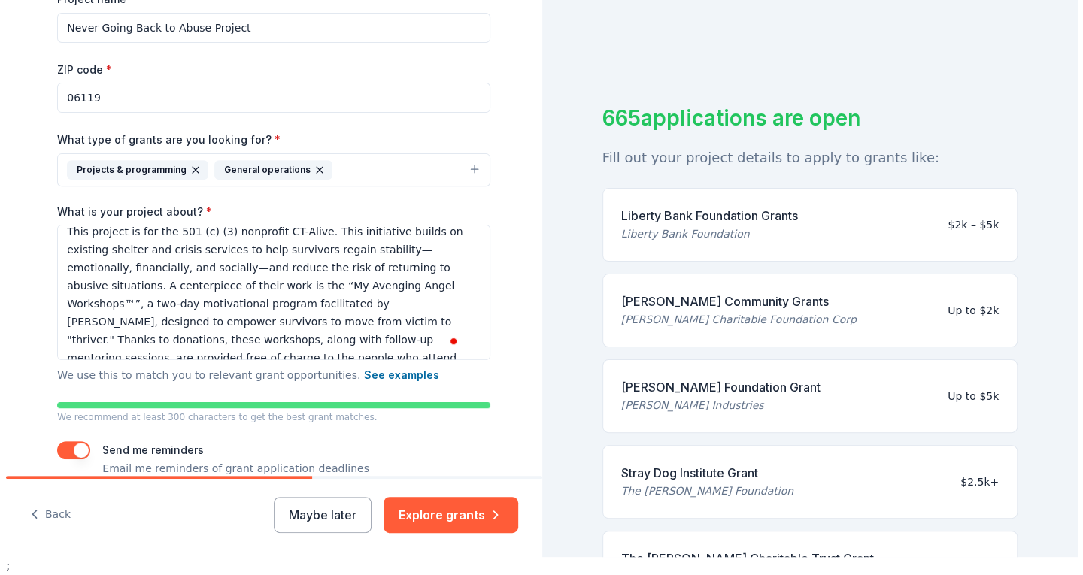
scroll to position [0, 0]
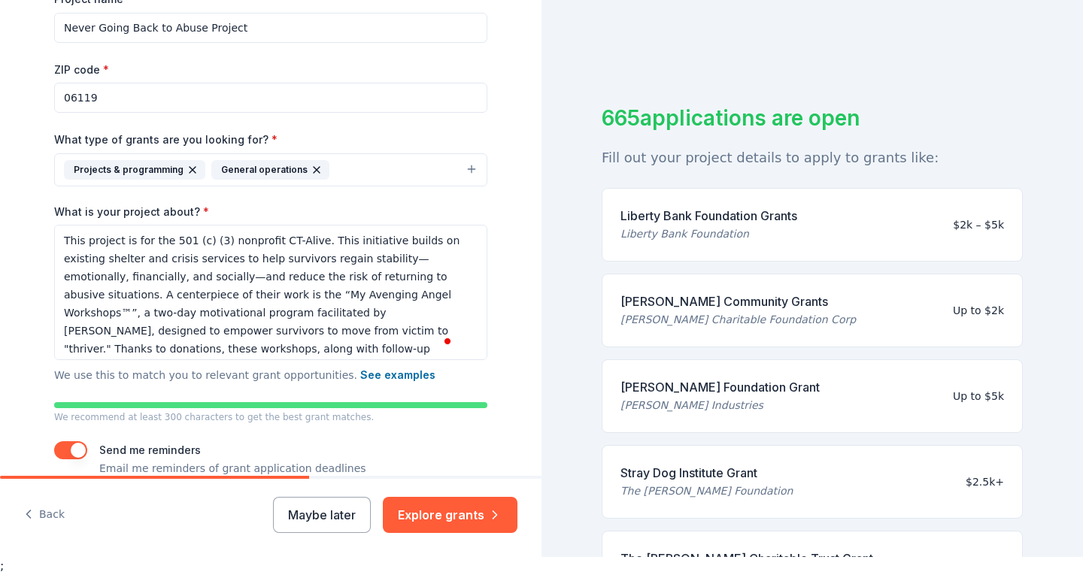
click at [369, 177] on button "Projects & programming General operations" at bounding box center [270, 169] width 433 height 33
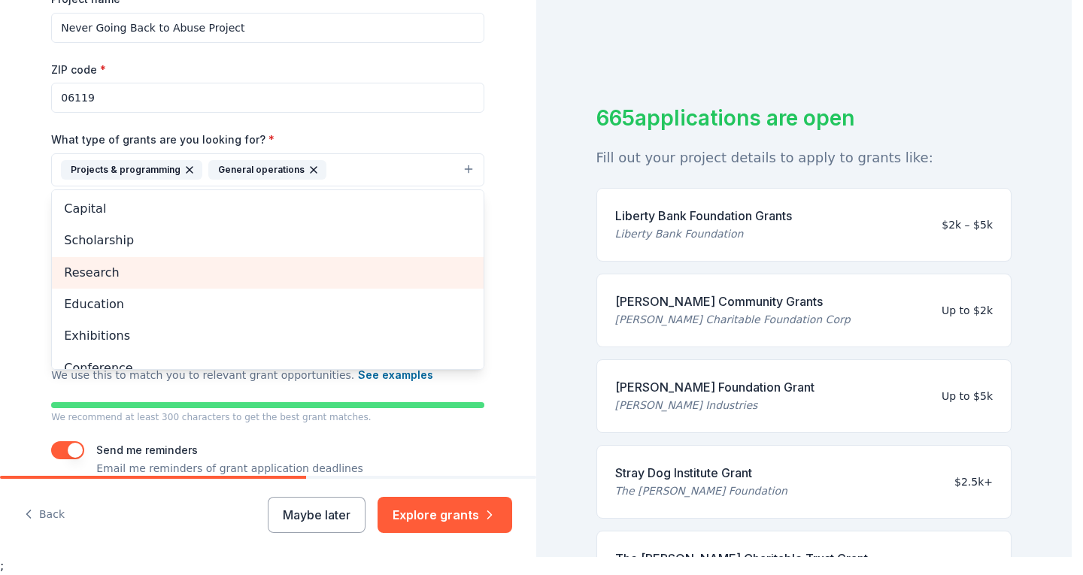
click at [292, 273] on span "Research" at bounding box center [267, 273] width 407 height 20
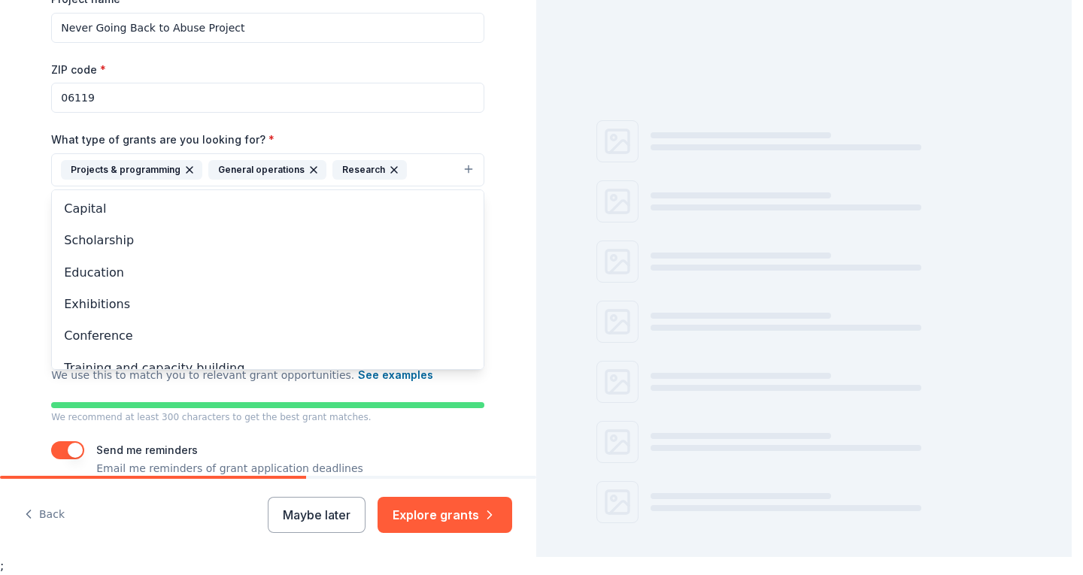
click at [27, 270] on div "Tell us about your project. We'll find grants you can apply for. Project name *…" at bounding box center [267, 152] width 481 height 793
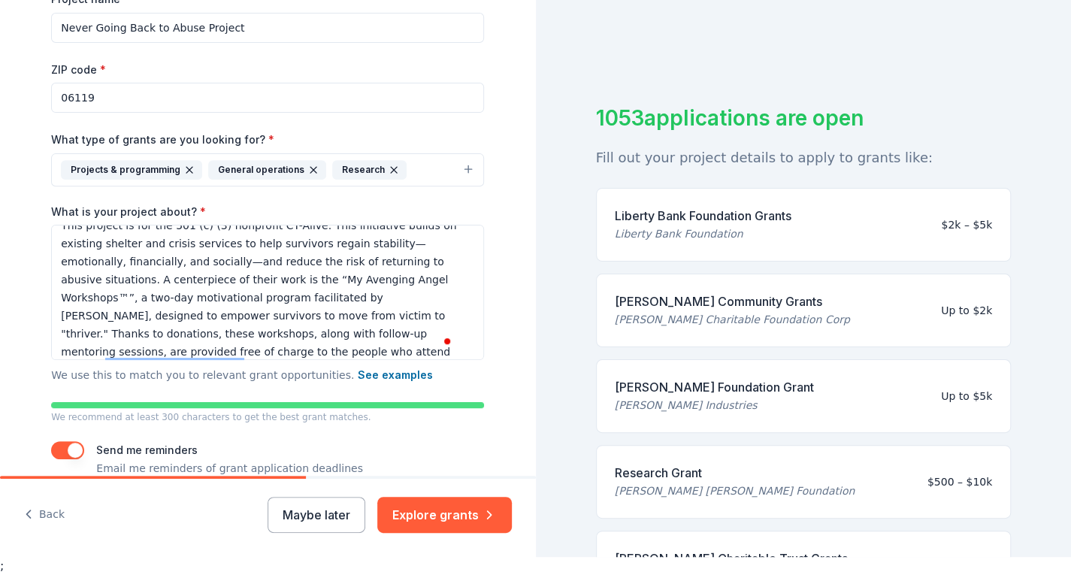
scroll to position [21, 0]
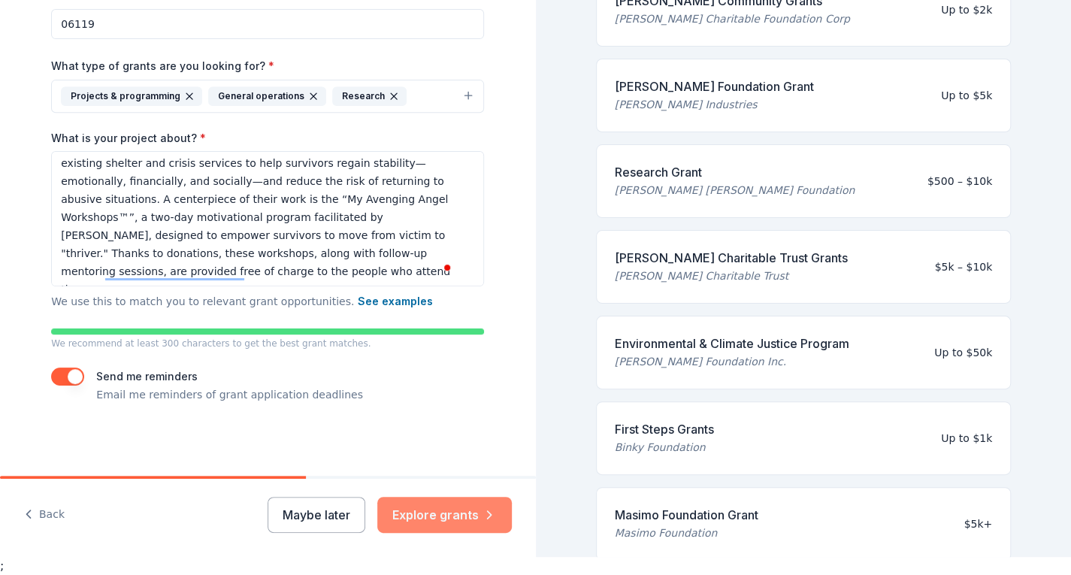
click at [460, 521] on button "Explore grants" at bounding box center [444, 515] width 135 height 36
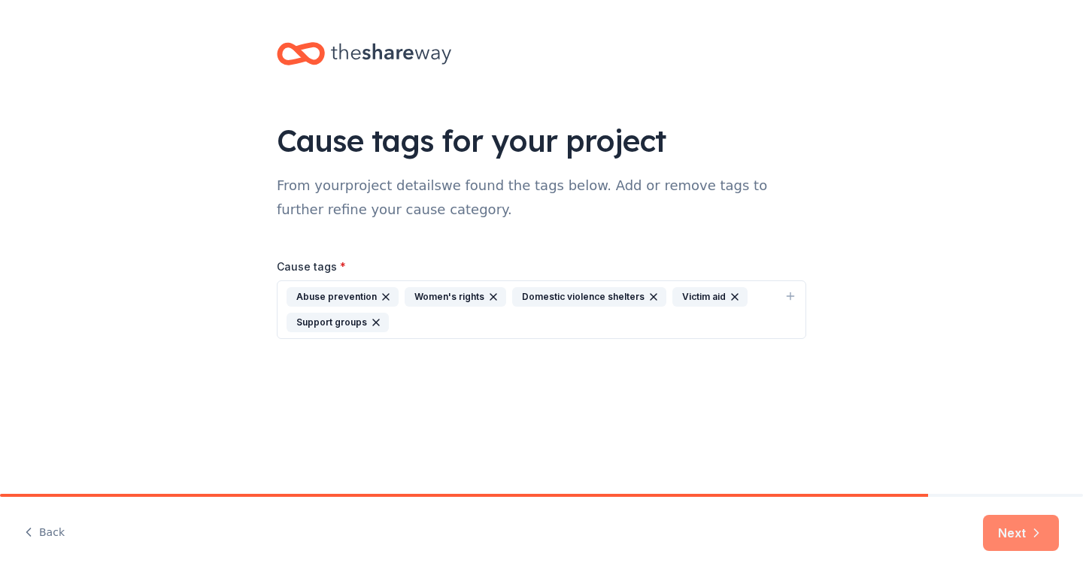
click at [992, 520] on button "Next" at bounding box center [1021, 533] width 76 height 36
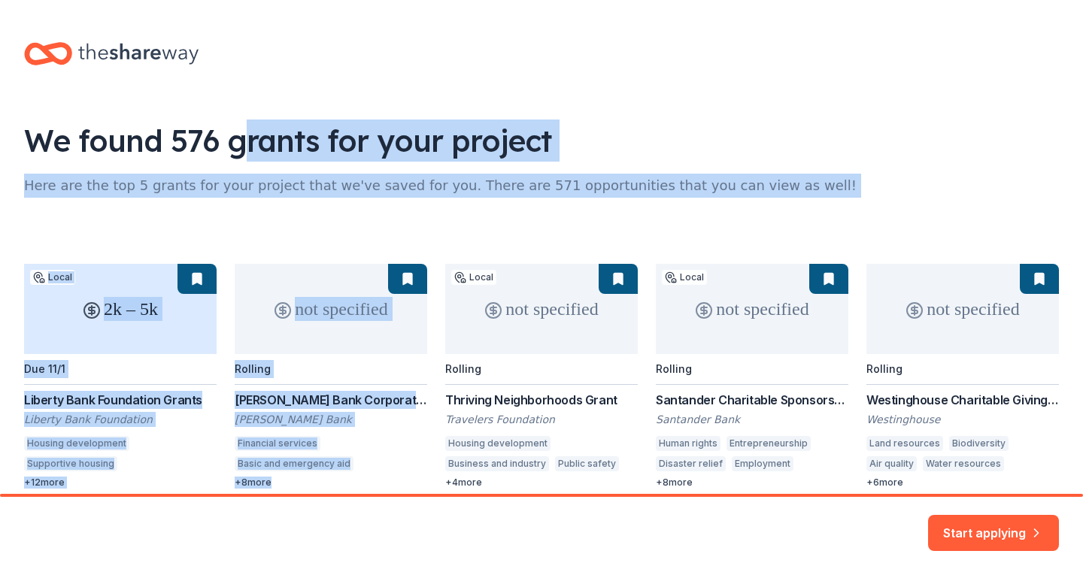
drag, startPoint x: 244, startPoint y: 135, endPoint x: 625, endPoint y: 231, distance: 393.8
click at [625, 231] on div "We found 576 grants for your project Here are the top 5 grants for your project…" at bounding box center [541, 280] width 1083 height 561
click at [625, 231] on div "2k – 5k Local Due 11/1 Liberty Bank Foundation Grants Liberty Bank Foundation H…" at bounding box center [541, 349] width 1034 height 279
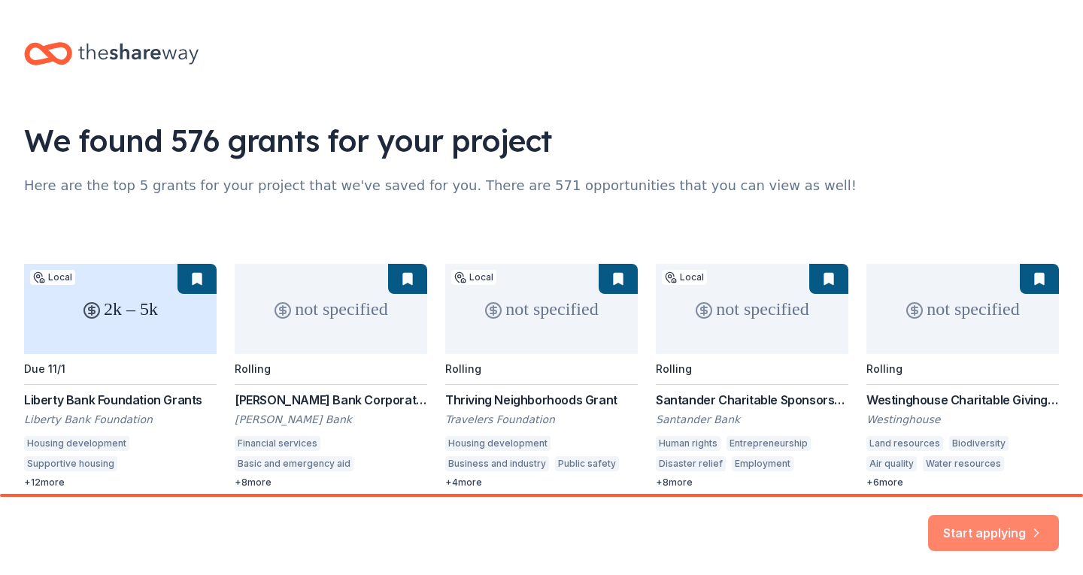
click at [983, 542] on button "Start applying" at bounding box center [993, 524] width 131 height 36
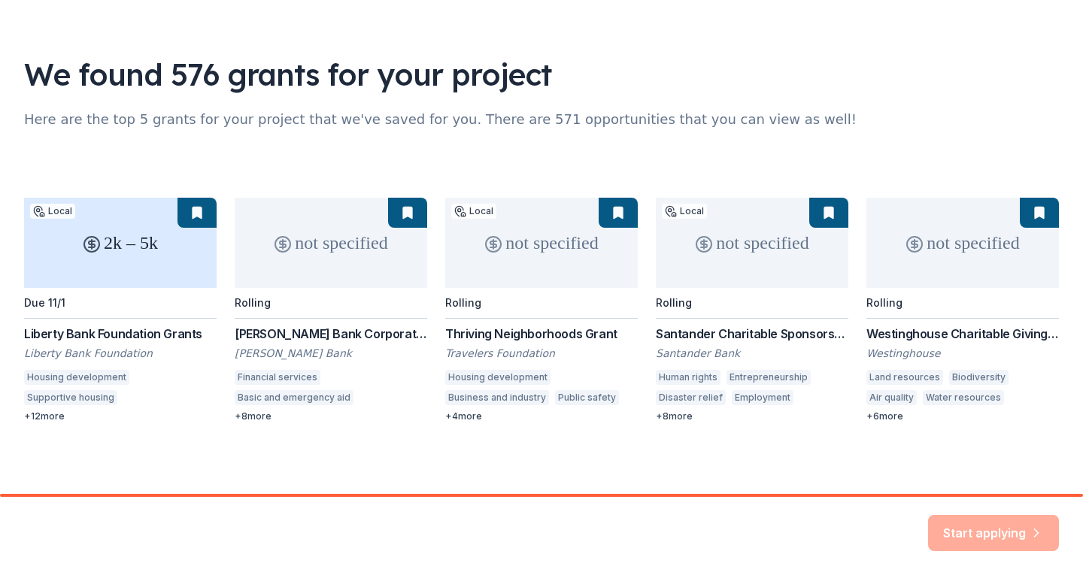
click at [956, 542] on div "Start applying" at bounding box center [993, 533] width 131 height 36
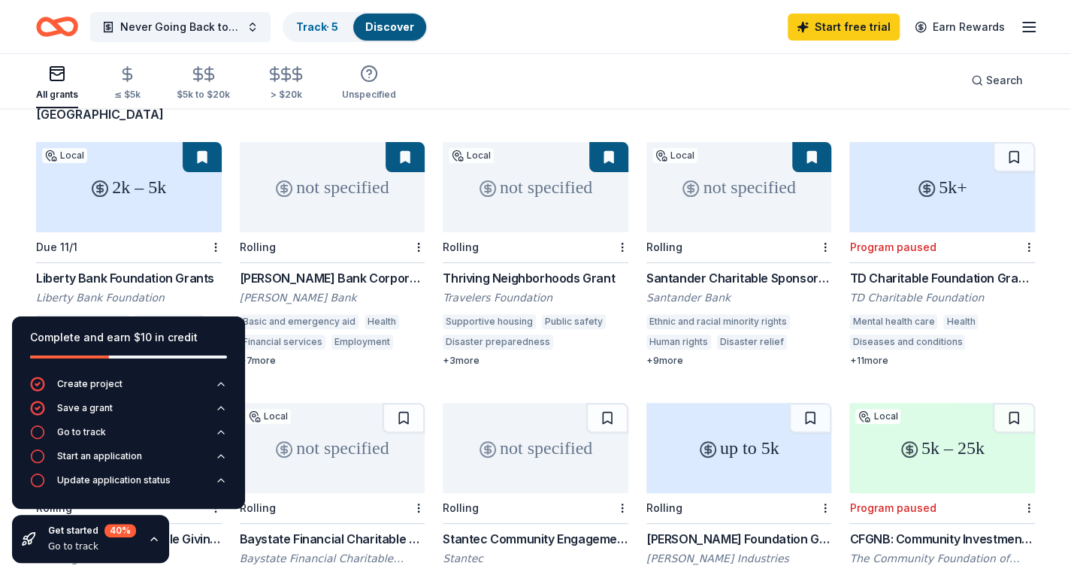
scroll to position [150, 0]
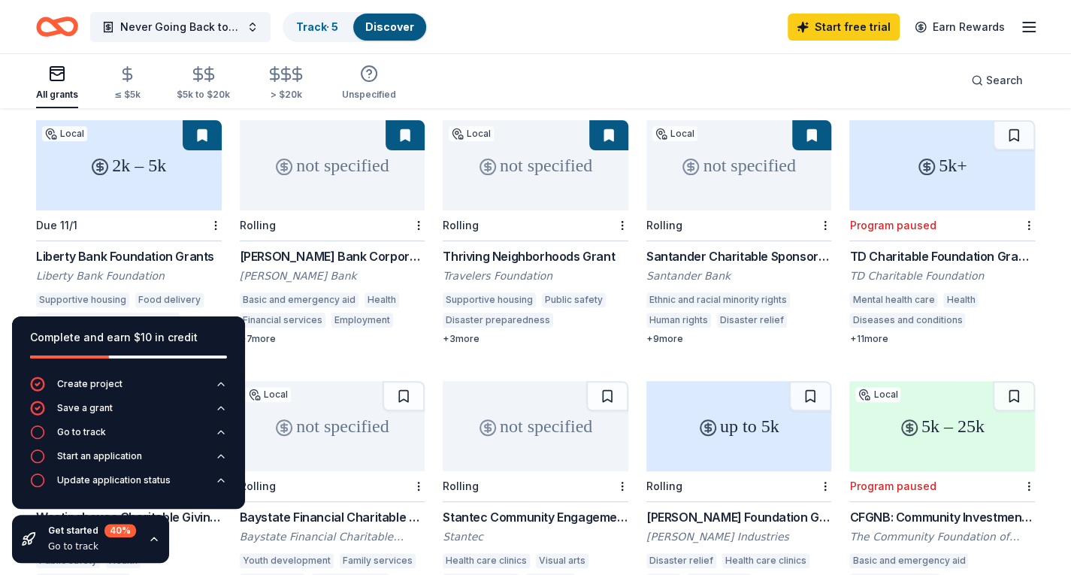
click at [153, 542] on icon "button" at bounding box center [154, 539] width 12 height 12
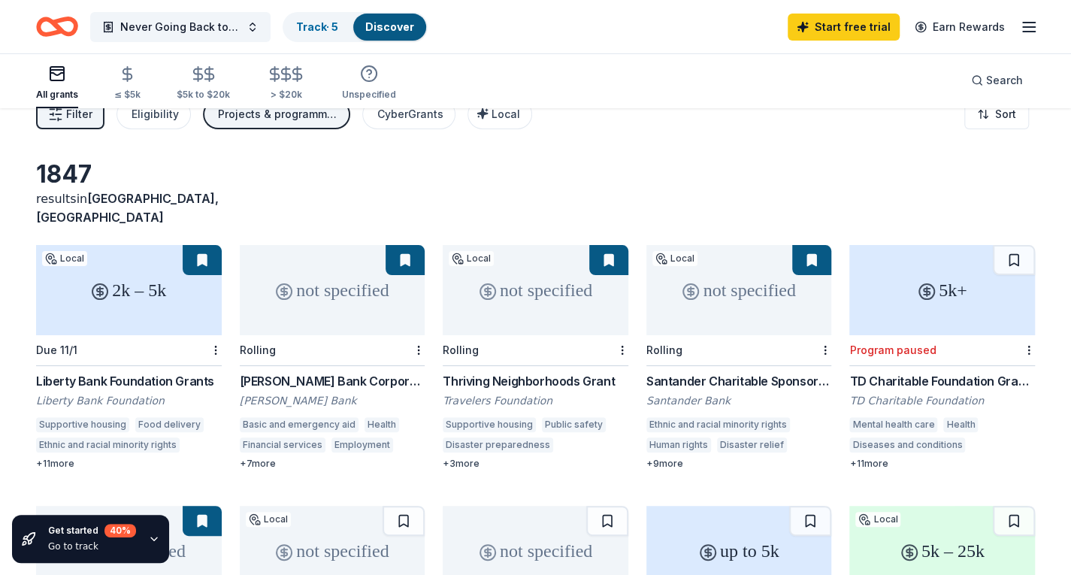
scroll to position [0, 0]
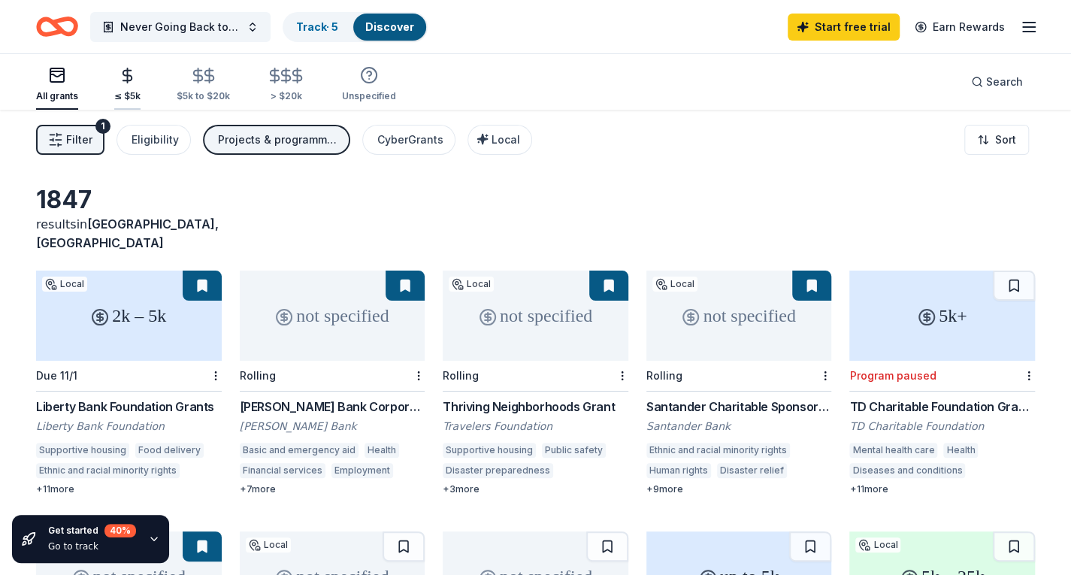
click at [116, 70] on div "button" at bounding box center [127, 75] width 26 height 17
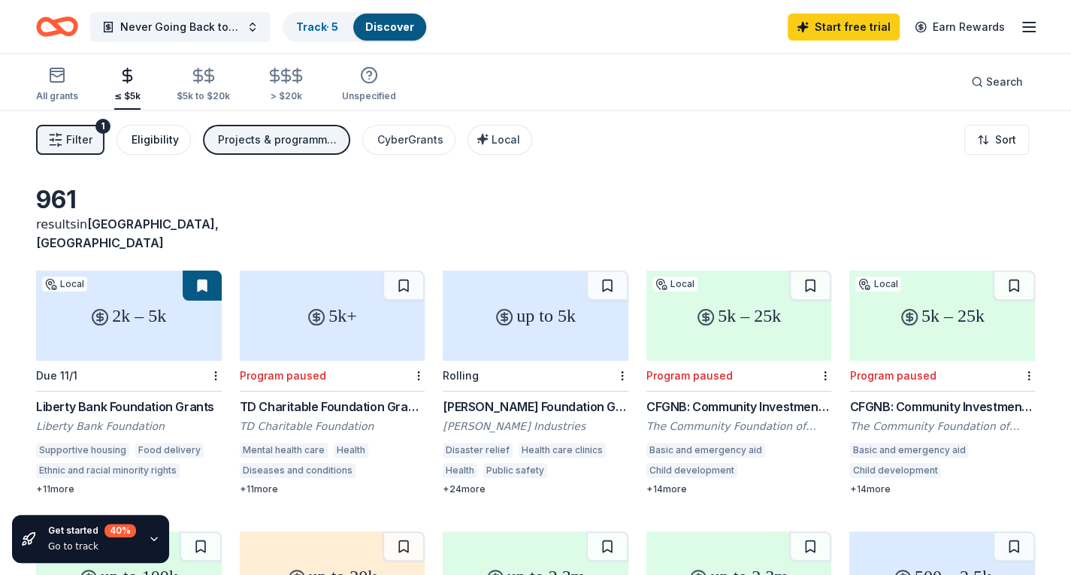
click at [165, 142] on div "Eligibility" at bounding box center [155, 140] width 47 height 18
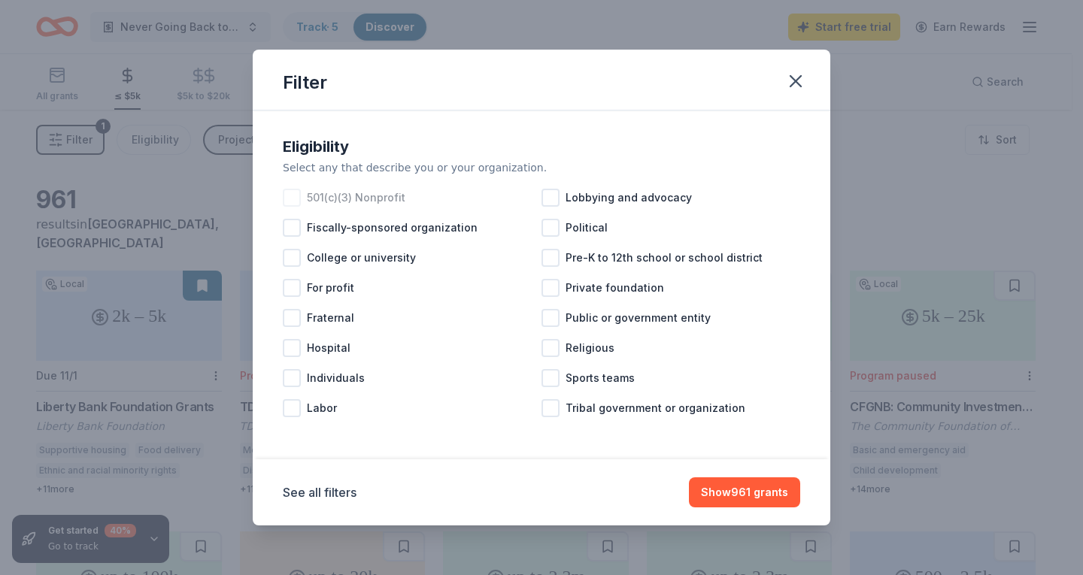
click at [395, 207] on div "501(c)(3) Nonprofit" at bounding box center [412, 198] width 259 height 30
click at [794, 82] on icon "button" at bounding box center [795, 81] width 11 height 11
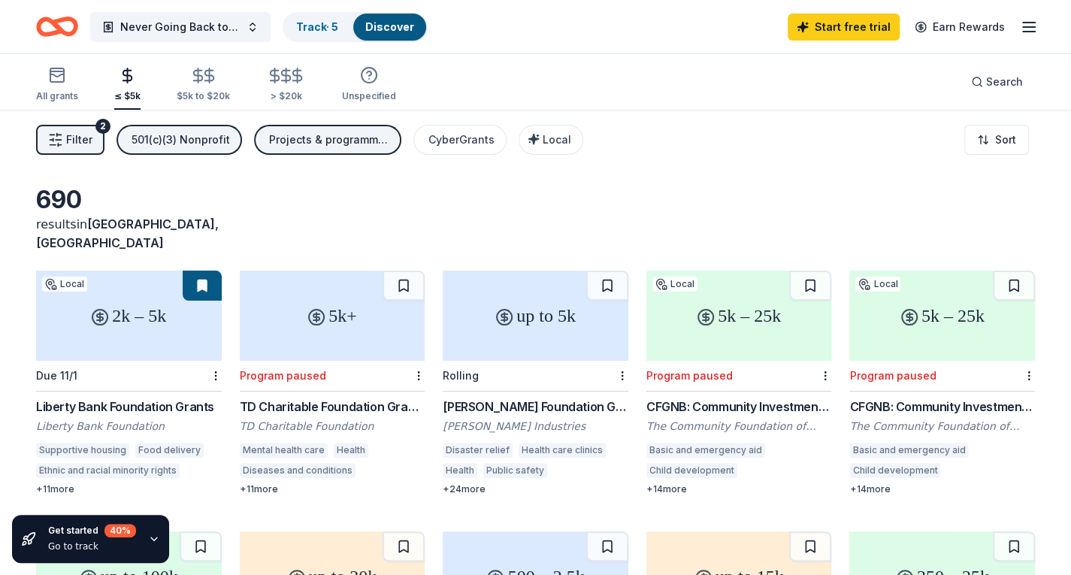
click at [89, 126] on button "Filter 2" at bounding box center [70, 140] width 68 height 30
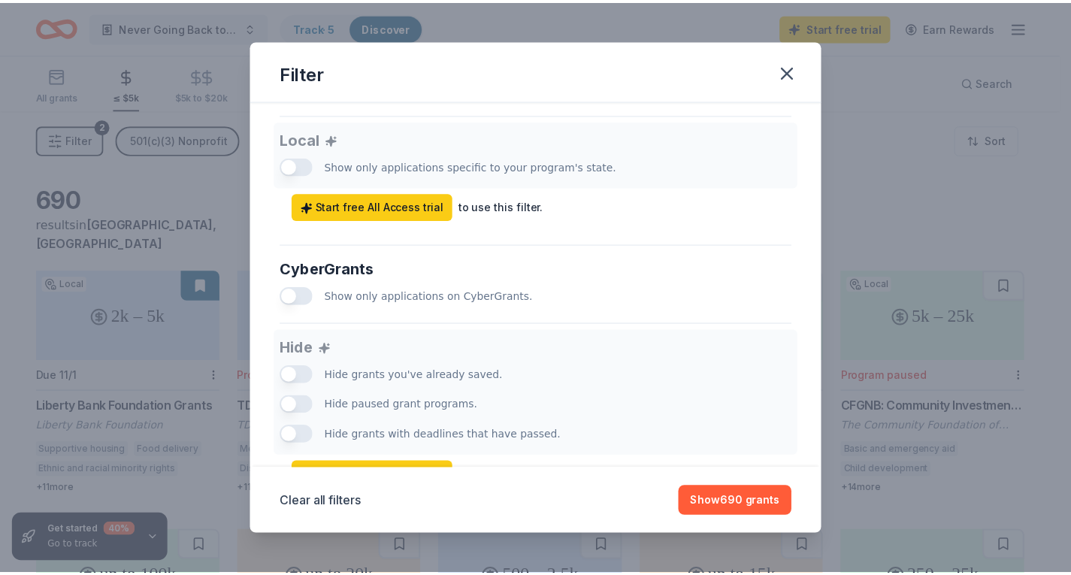
scroll to position [847, 0]
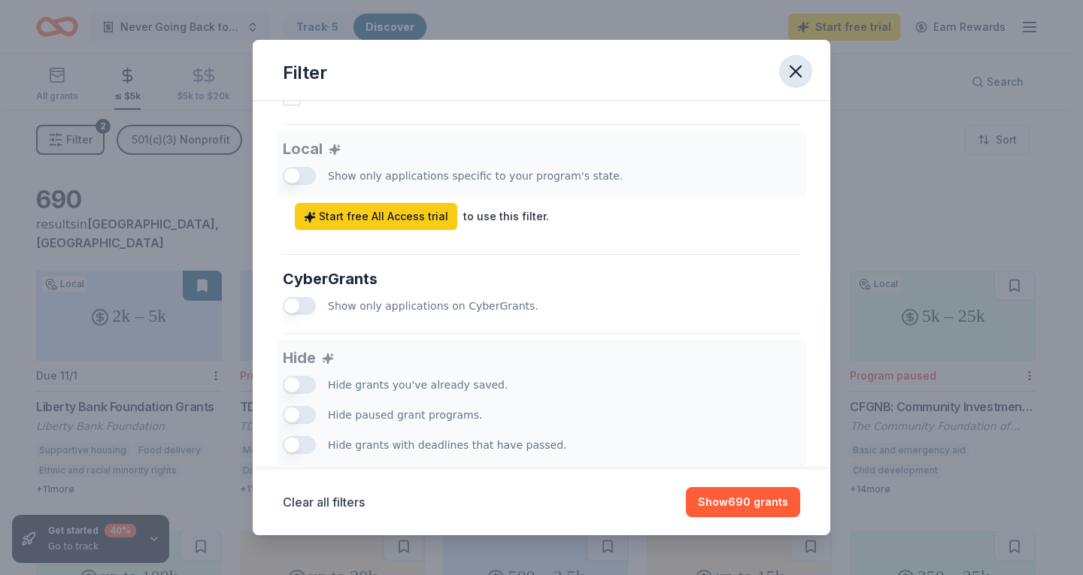
click at [801, 73] on icon "button" at bounding box center [795, 71] width 21 height 21
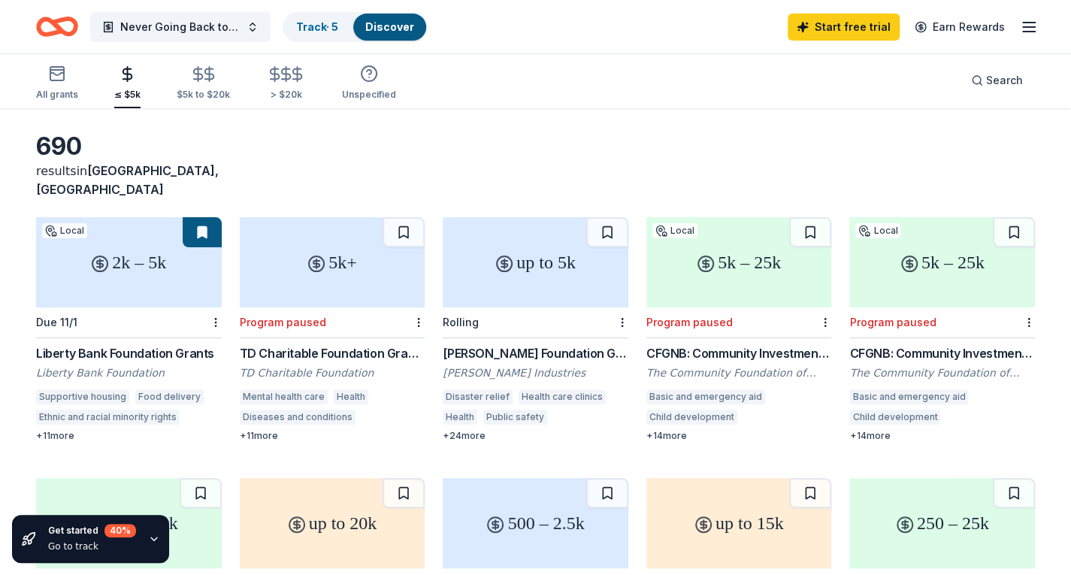
scroll to position [75, 0]
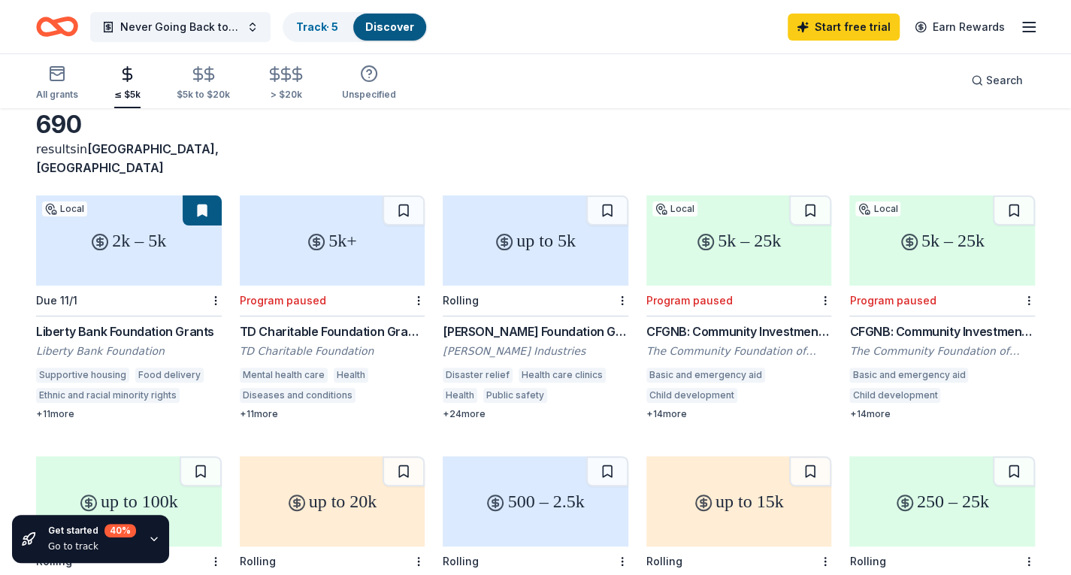
click at [107, 225] on div "2k – 5k" at bounding box center [129, 240] width 186 height 90
click at [328, 17] on div "Track · 5" at bounding box center [317, 27] width 66 height 27
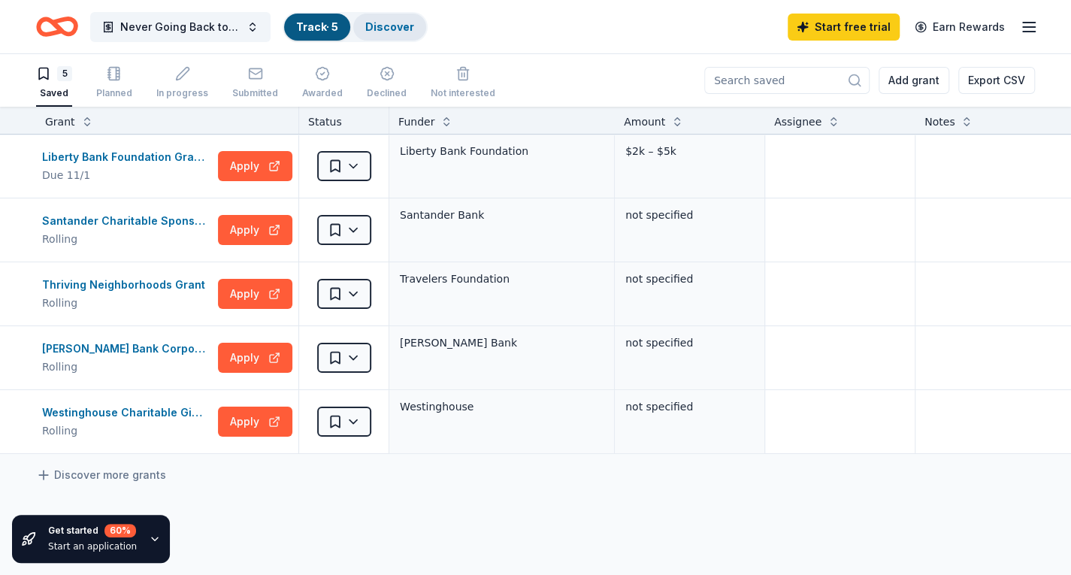
click at [395, 22] on link "Discover" at bounding box center [389, 26] width 49 height 13
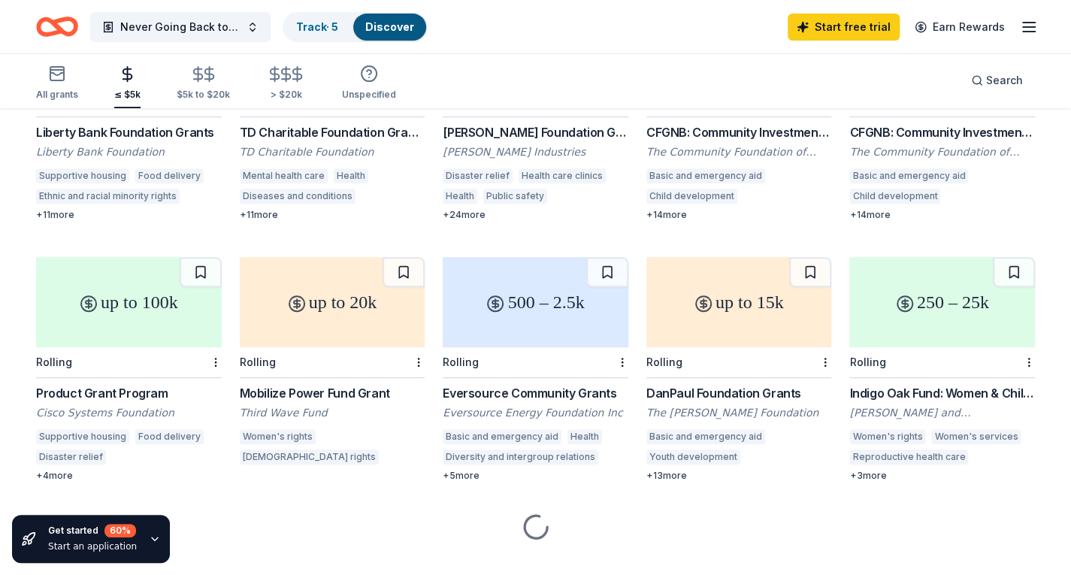
scroll to position [281, 0]
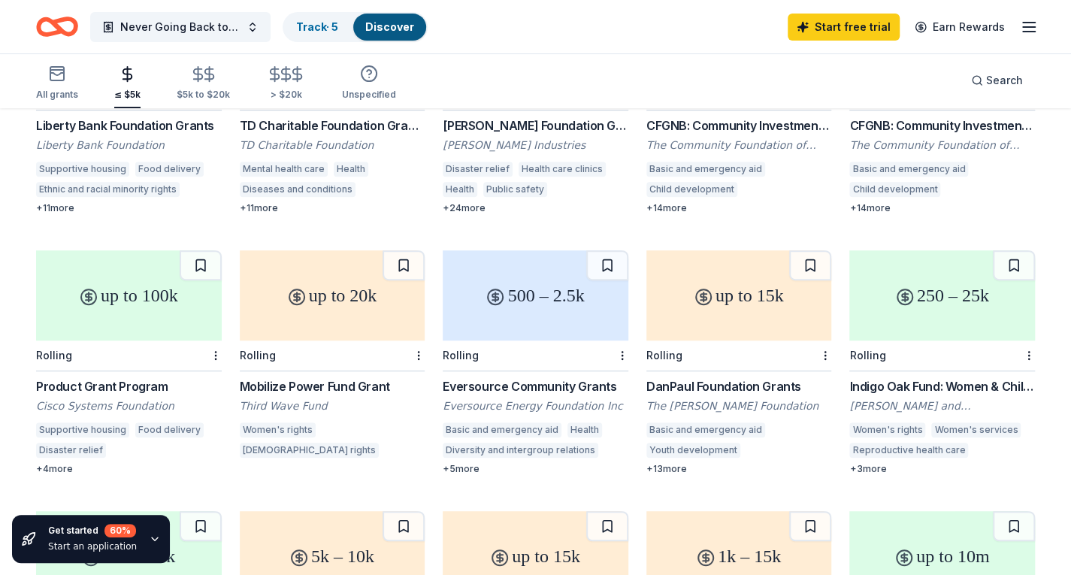
click at [513, 377] on div "Eversource Community Grants" at bounding box center [536, 386] width 186 height 18
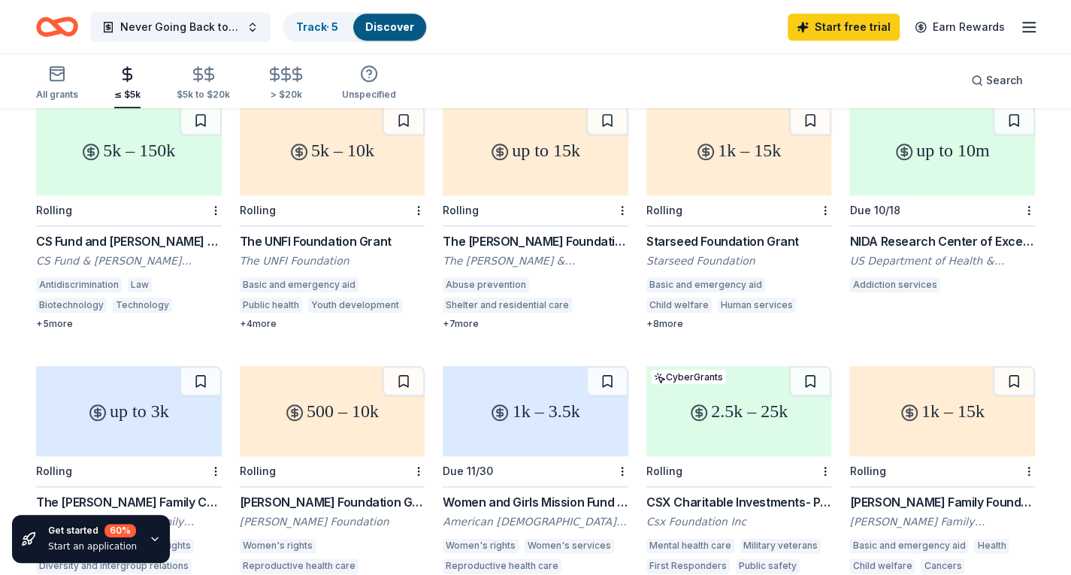
scroll to position [732, 0]
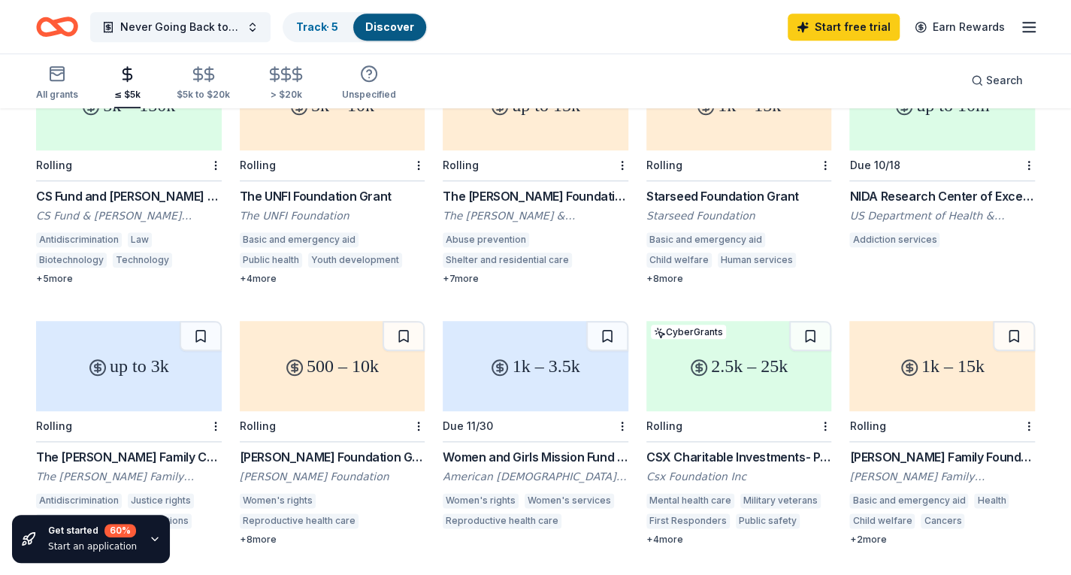
click at [522, 411] on div "Due 11/30" at bounding box center [536, 426] width 186 height 31
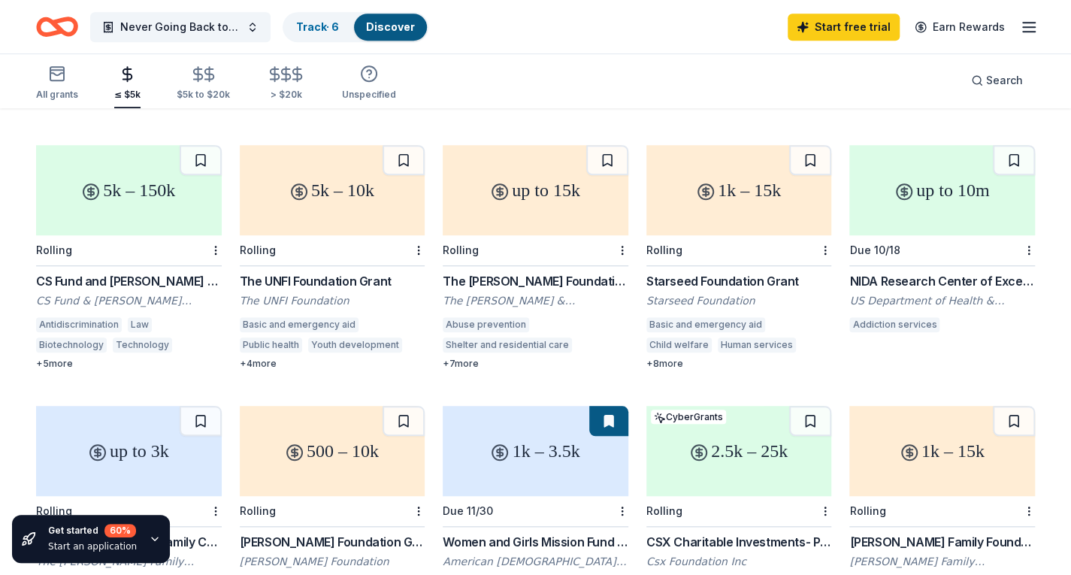
scroll to position [657, 0]
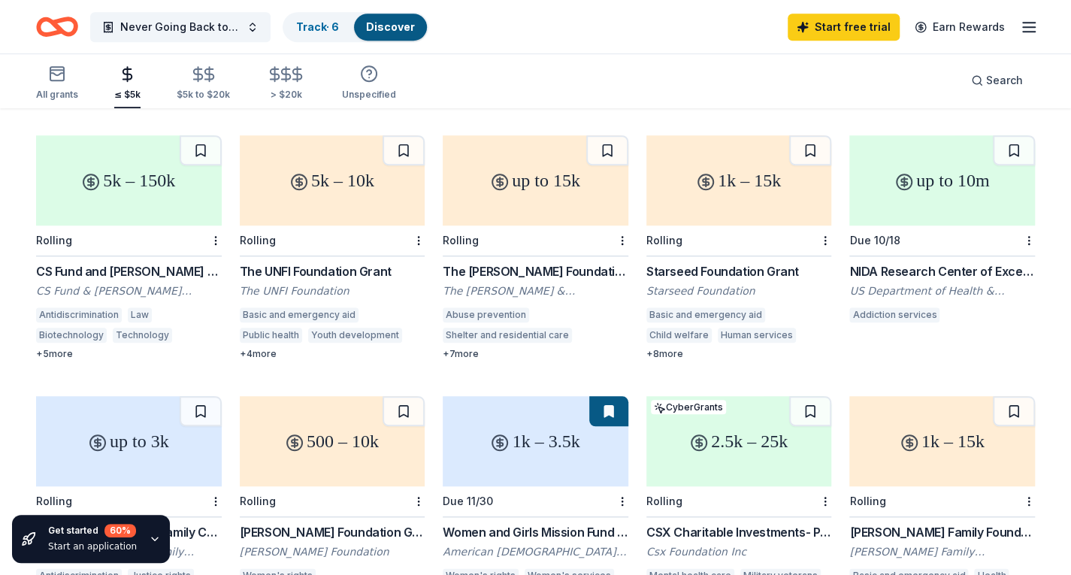
click at [513, 262] on div "The Chapman Foundation Grant" at bounding box center [536, 271] width 186 height 18
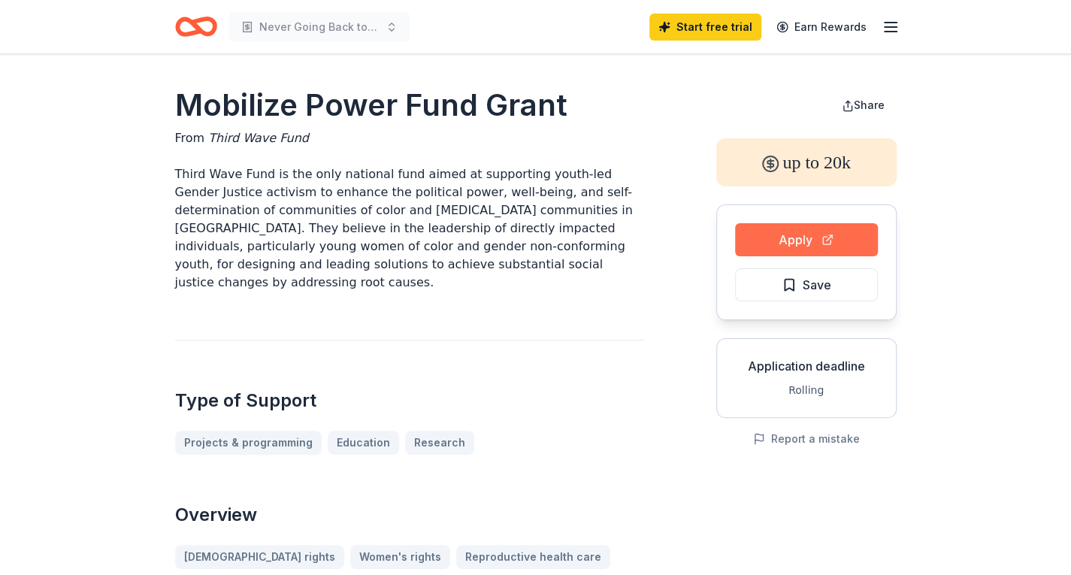
click at [783, 223] on button "Apply" at bounding box center [806, 239] width 143 height 33
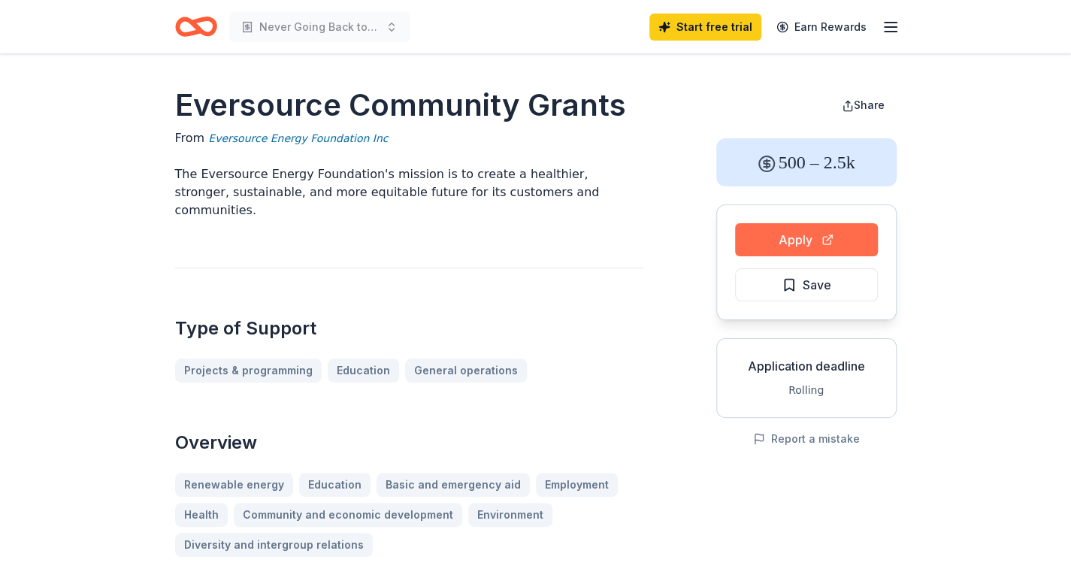
click at [762, 235] on button "Apply" at bounding box center [806, 239] width 143 height 33
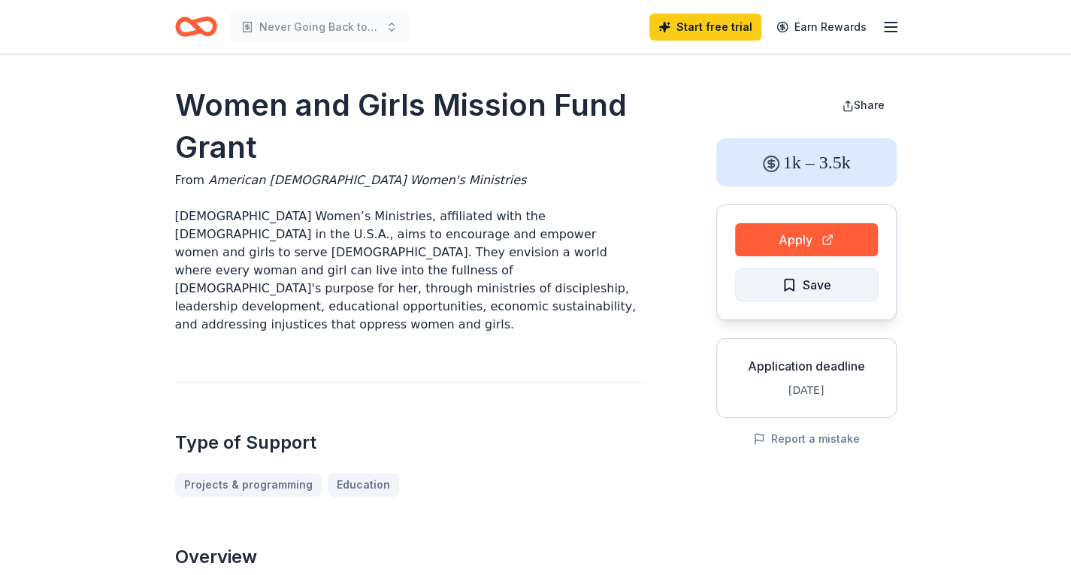
click at [815, 271] on button "Save" at bounding box center [806, 284] width 143 height 33
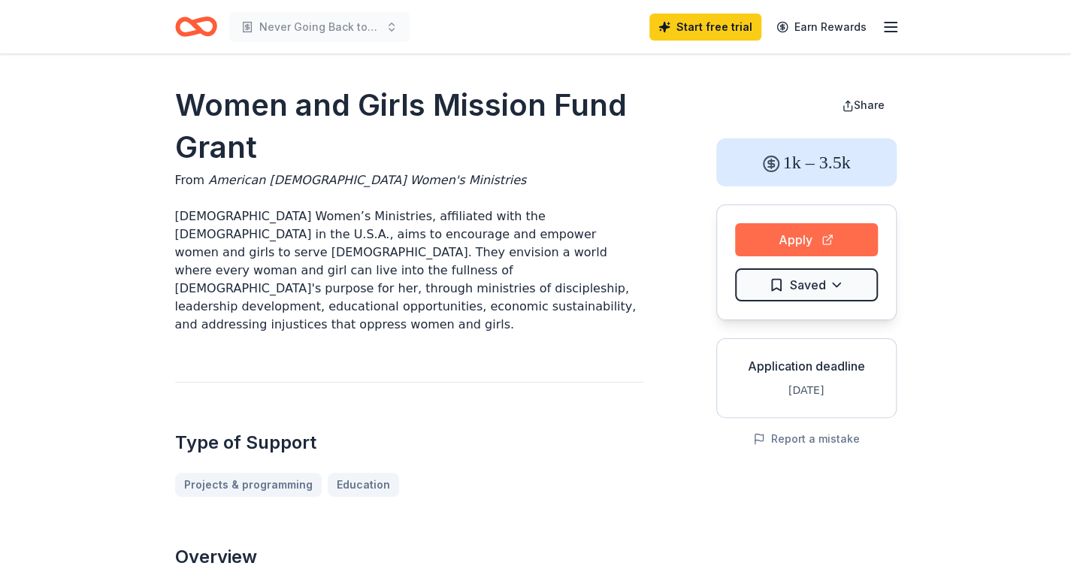
click at [771, 238] on button "Apply" at bounding box center [806, 239] width 143 height 33
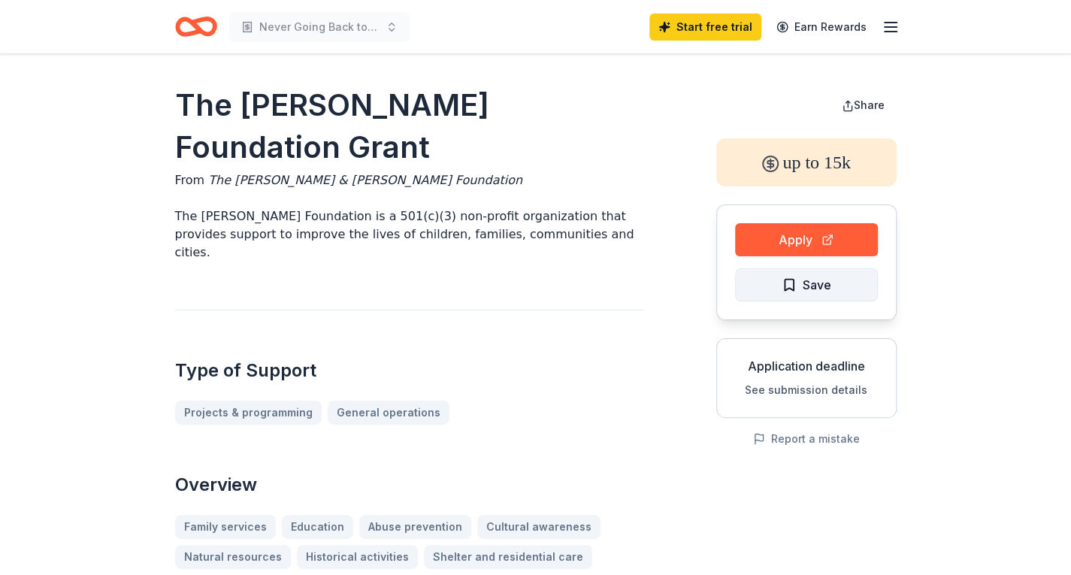
click at [790, 291] on span "Save" at bounding box center [807, 285] width 50 height 20
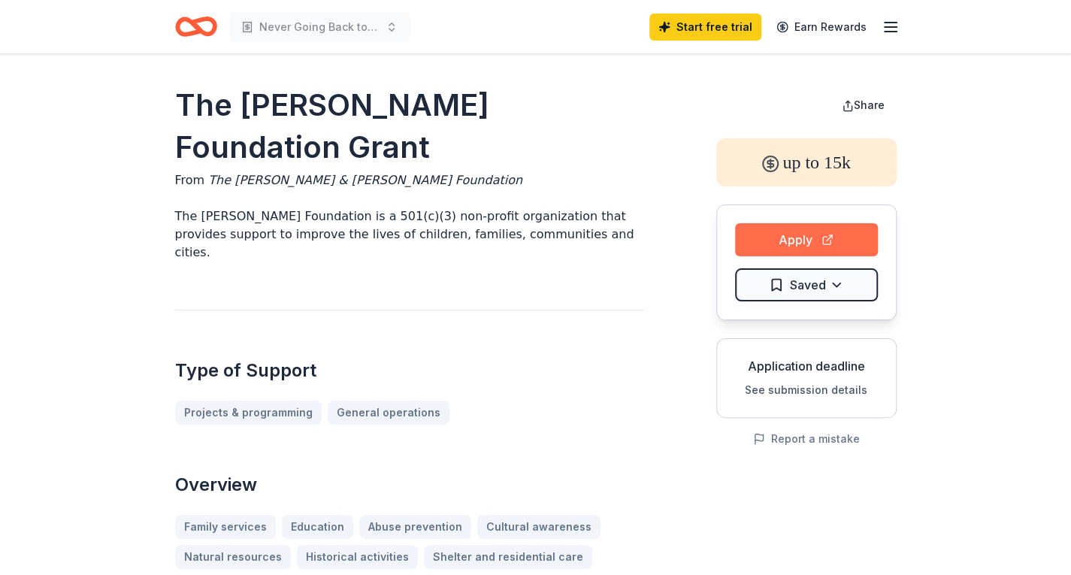
click at [780, 239] on button "Apply" at bounding box center [806, 239] width 143 height 33
click at [200, 38] on icon "Home" at bounding box center [196, 26] width 42 height 35
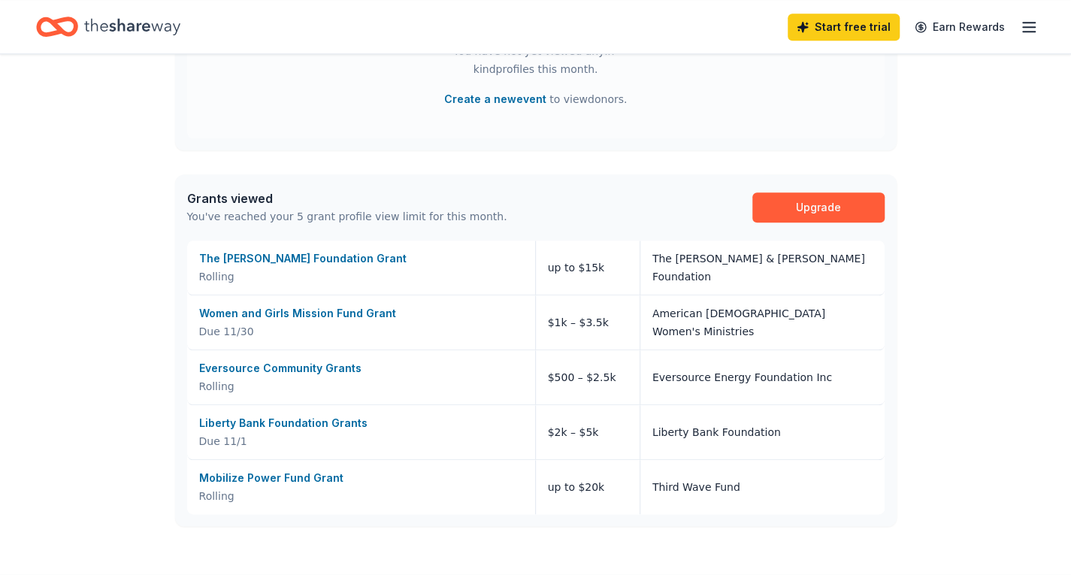
scroll to position [735, 0]
click at [116, 29] on icon "Home" at bounding box center [132, 26] width 96 height 31
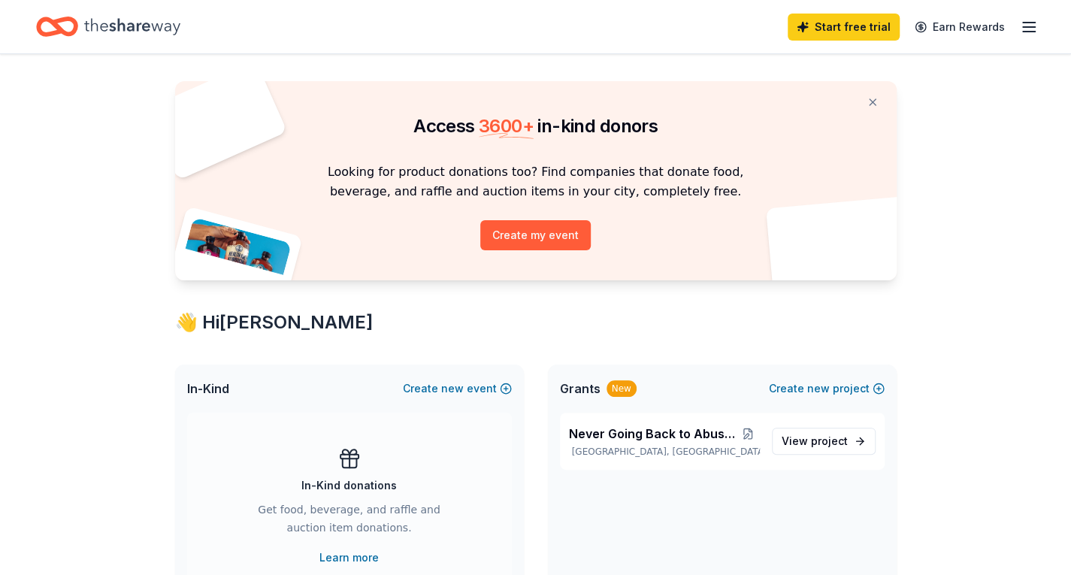
scroll to position [0, 0]
